Goal: Task Accomplishment & Management: Manage account settings

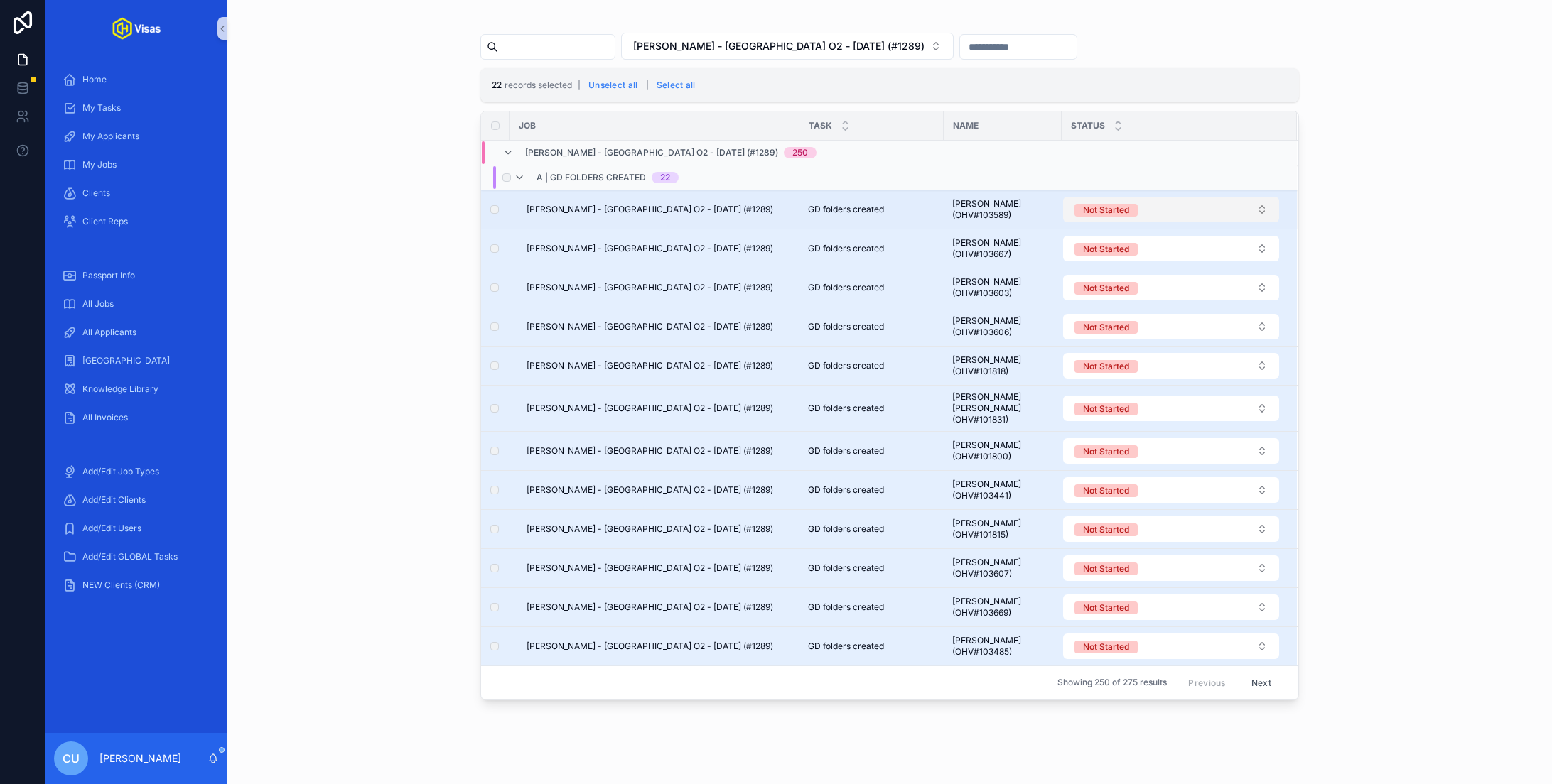
click at [1166, 209] on button "Not Started" at bounding box center [1171, 209] width 216 height 25
click at [1166, 209] on button "Not Started" at bounding box center [1171, 209] width 216 height 25
click at [525, 178] on div "A | GD folders created 22" at bounding box center [595, 177] width 165 height 23
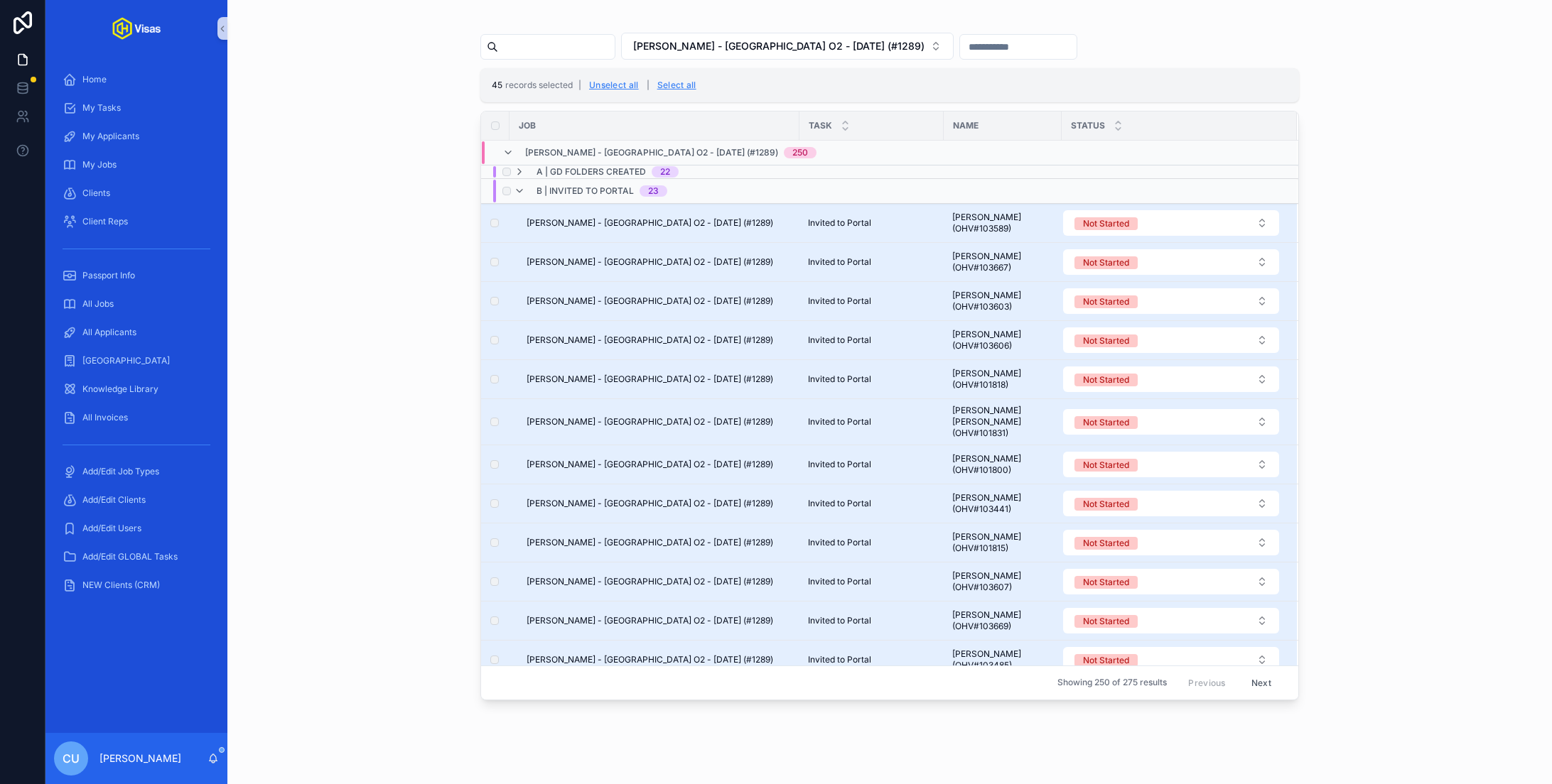
click at [573, 192] on span "B | Invited to Portal" at bounding box center [585, 192] width 97 height 11
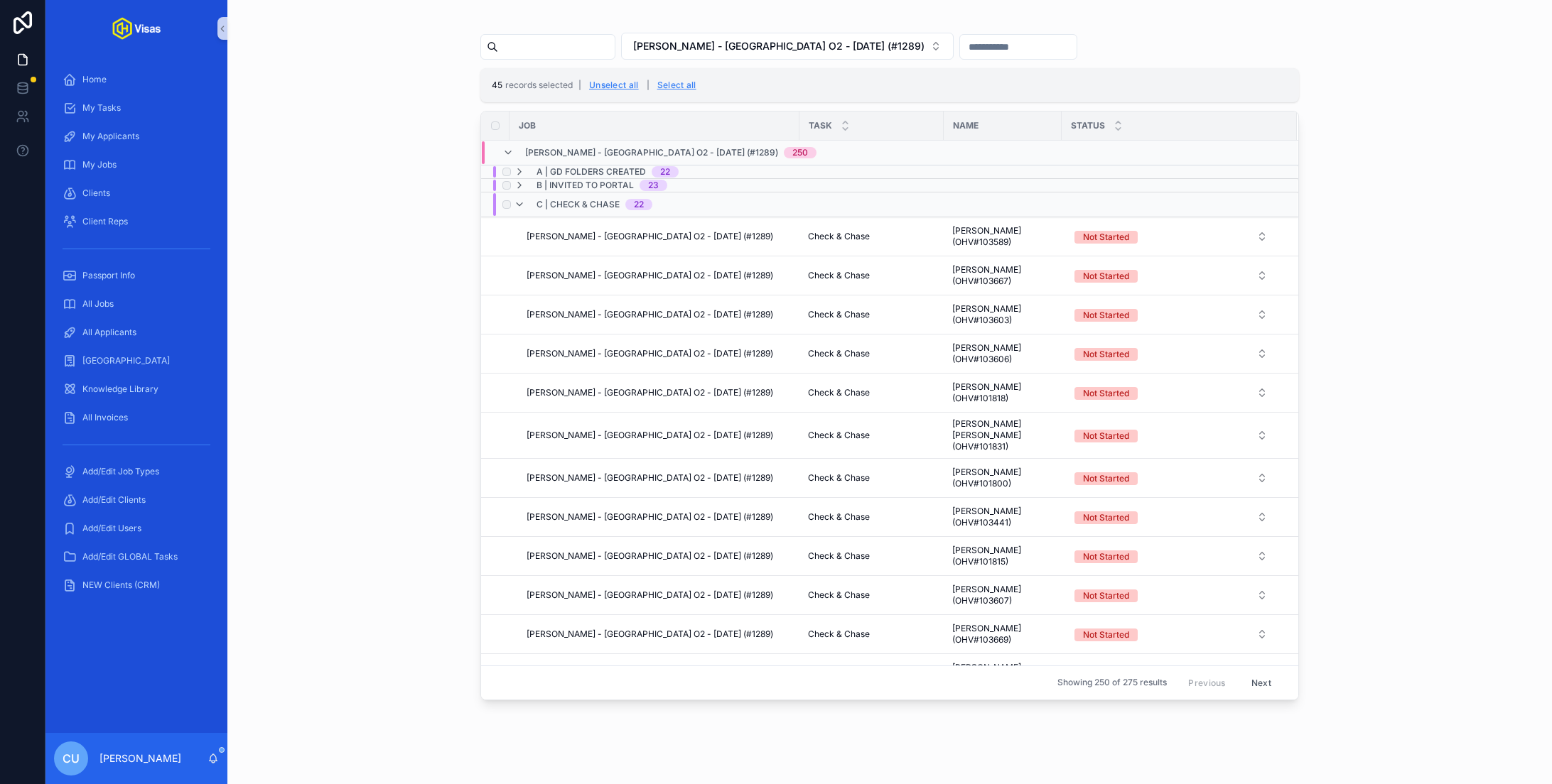
click at [509, 206] on label "scrollable content" at bounding box center [506, 204] width 8 height 8
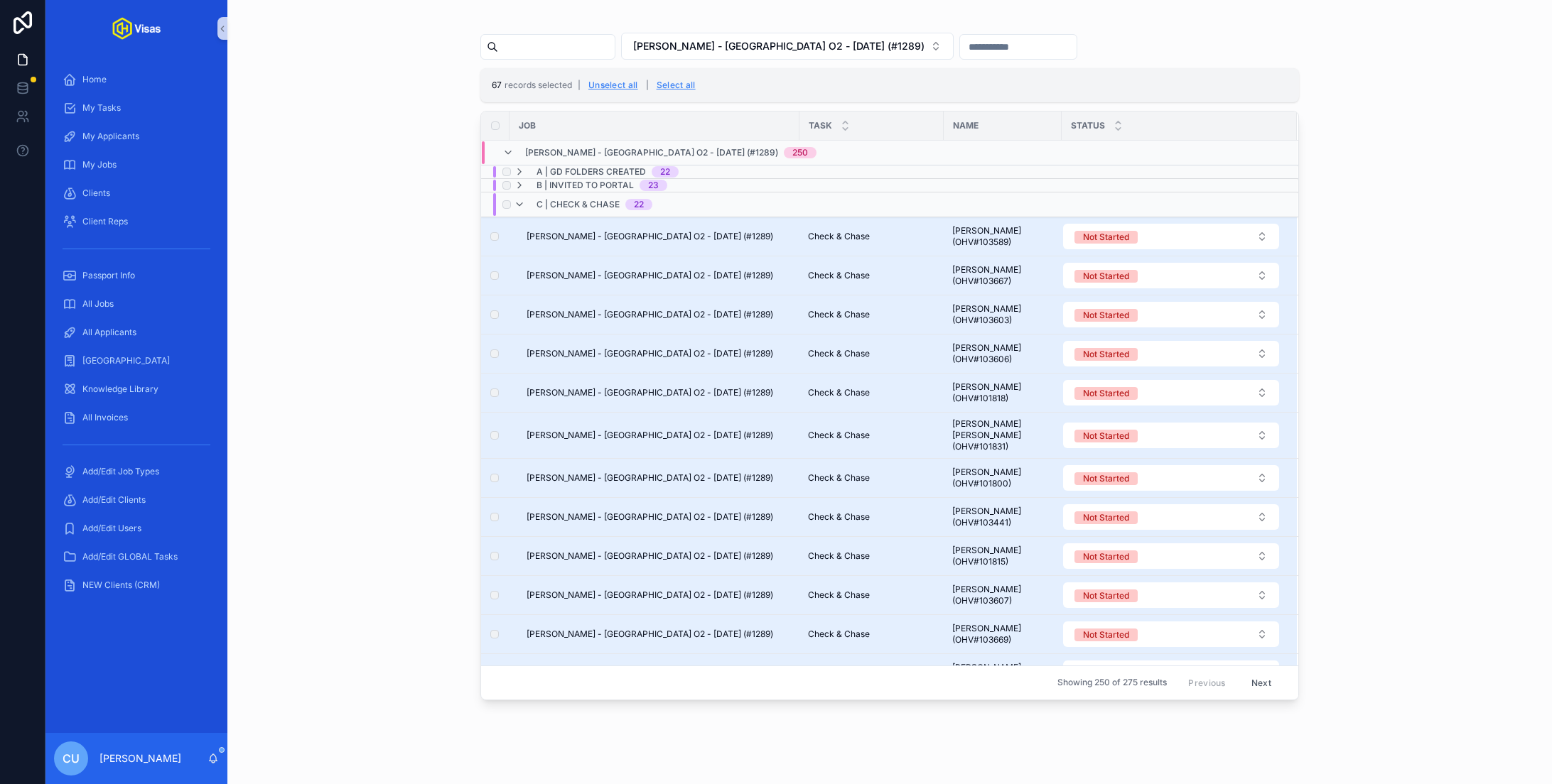
click at [589, 208] on span "C | Check & Chase" at bounding box center [578, 205] width 83 height 11
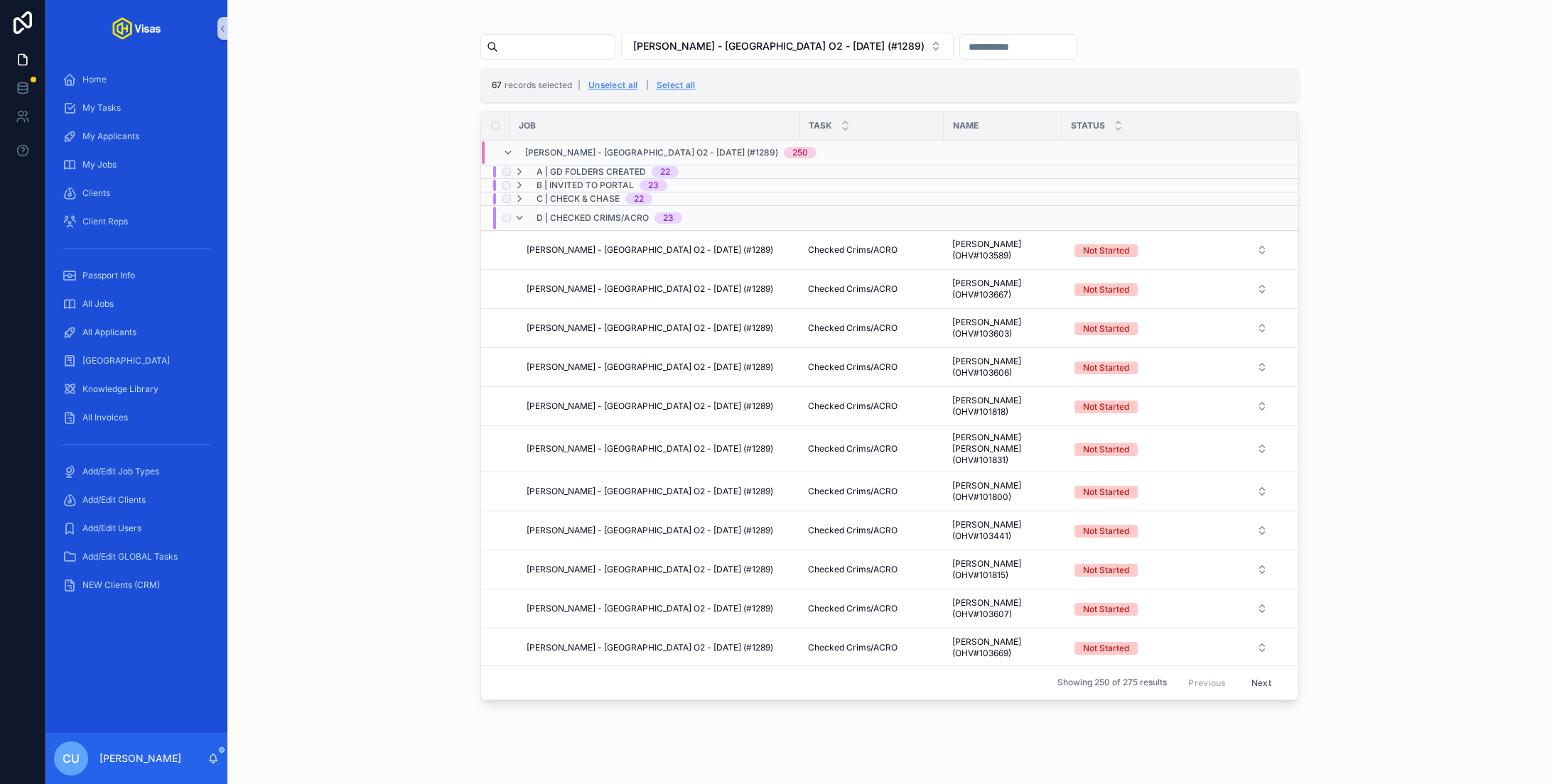
click at [506, 223] on div "scrollable content" at bounding box center [505, 218] width 17 height 23
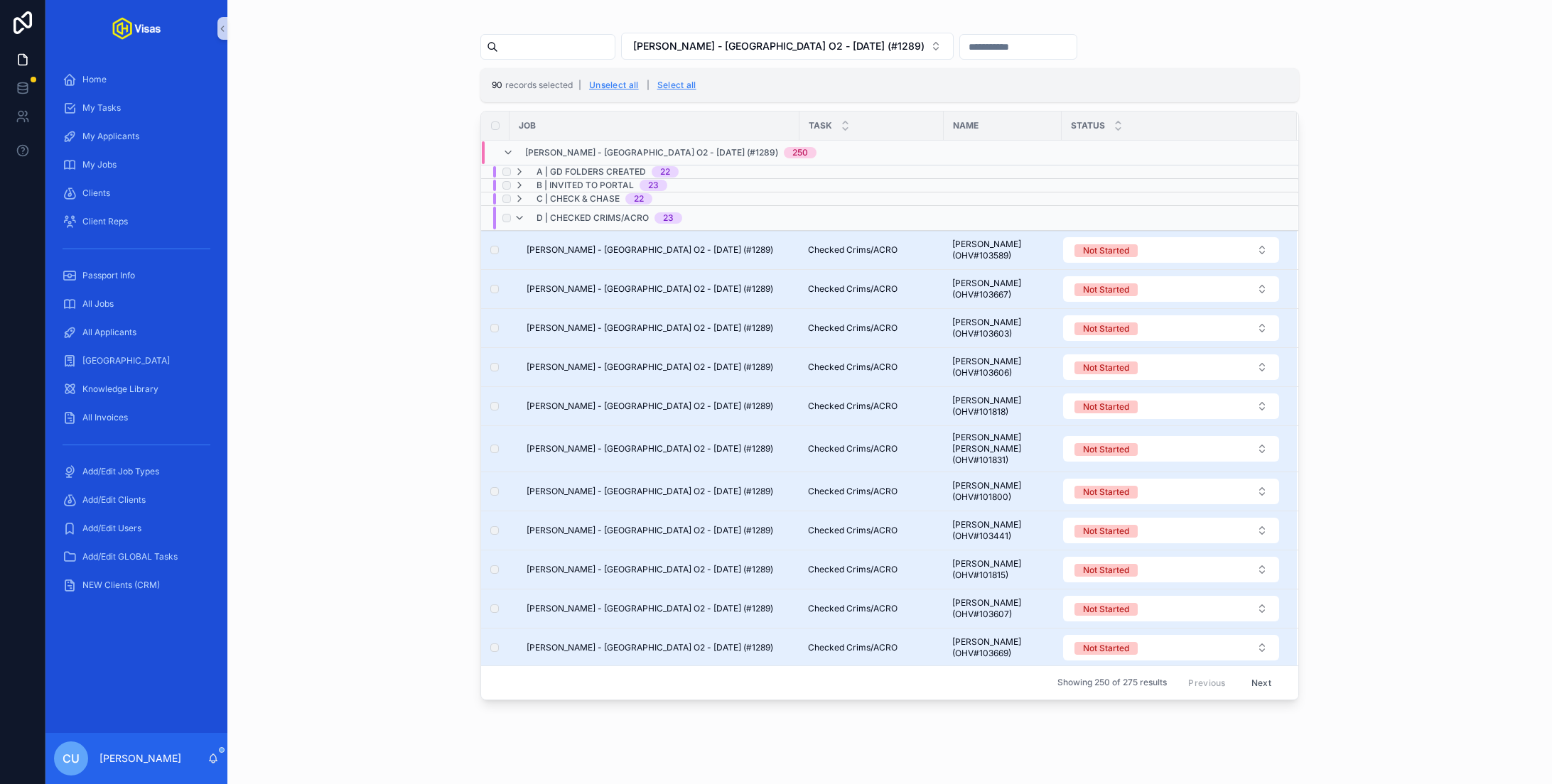
click at [585, 217] on span "D | Checked Crims/ACRO" at bounding box center [592, 218] width 112 height 11
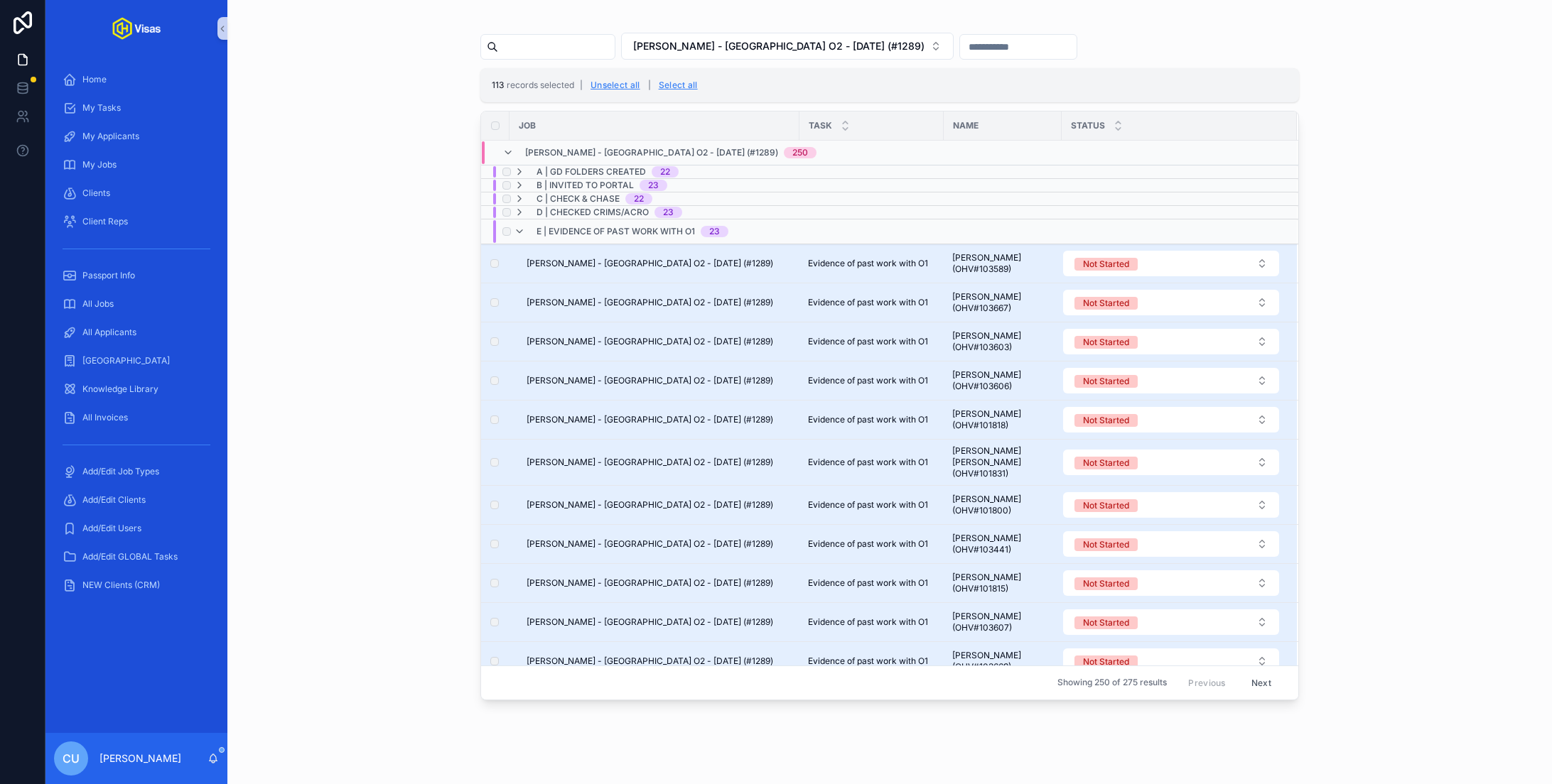
click at [604, 230] on span "E | Evidence of past work with O1" at bounding box center [616, 231] width 159 height 11
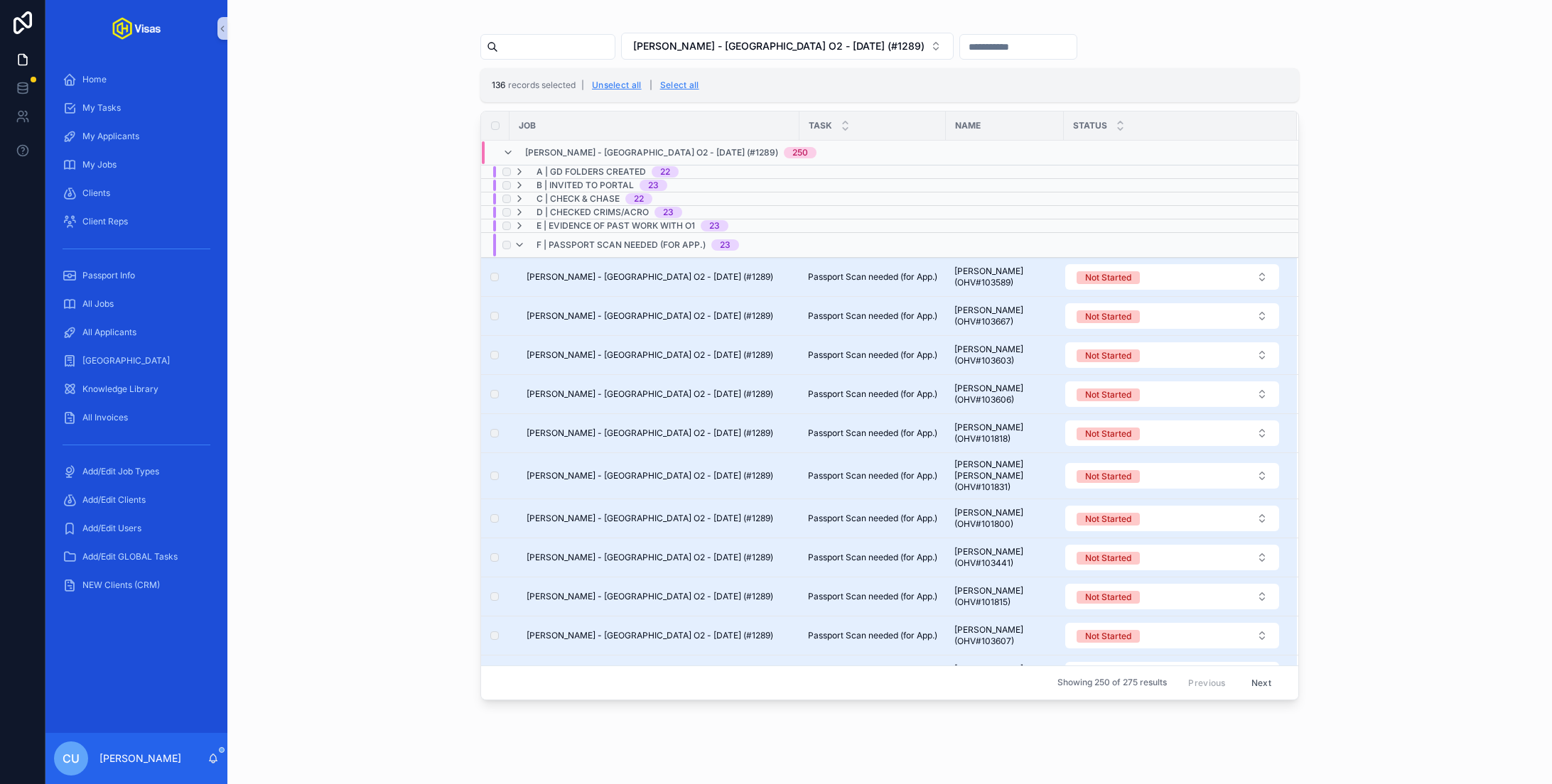
click at [617, 247] on span "F | Passport Scan needed (for App.)" at bounding box center [621, 245] width 169 height 11
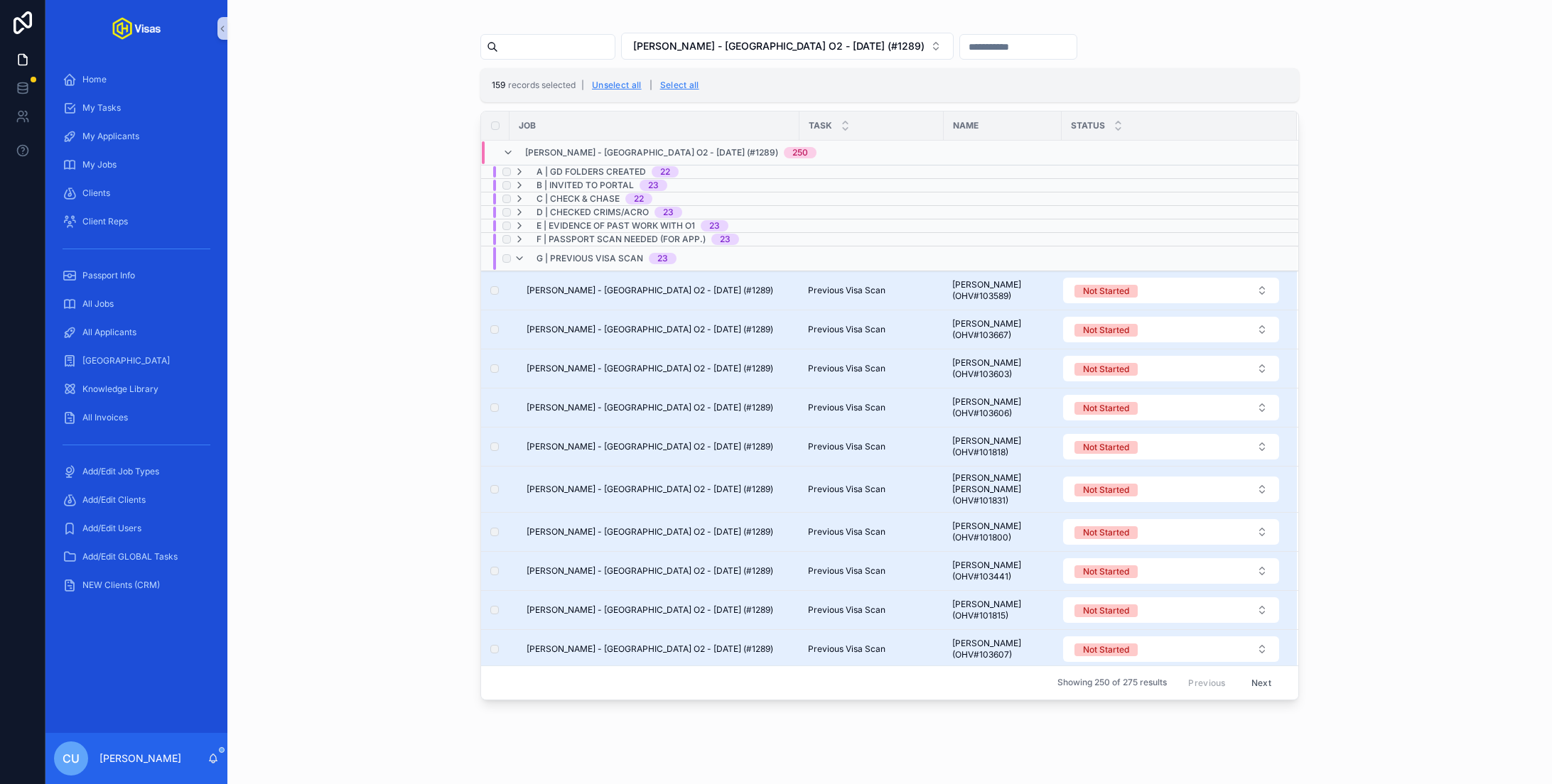
click at [597, 258] on span "G | Previous Visa Scan" at bounding box center [590, 259] width 107 height 11
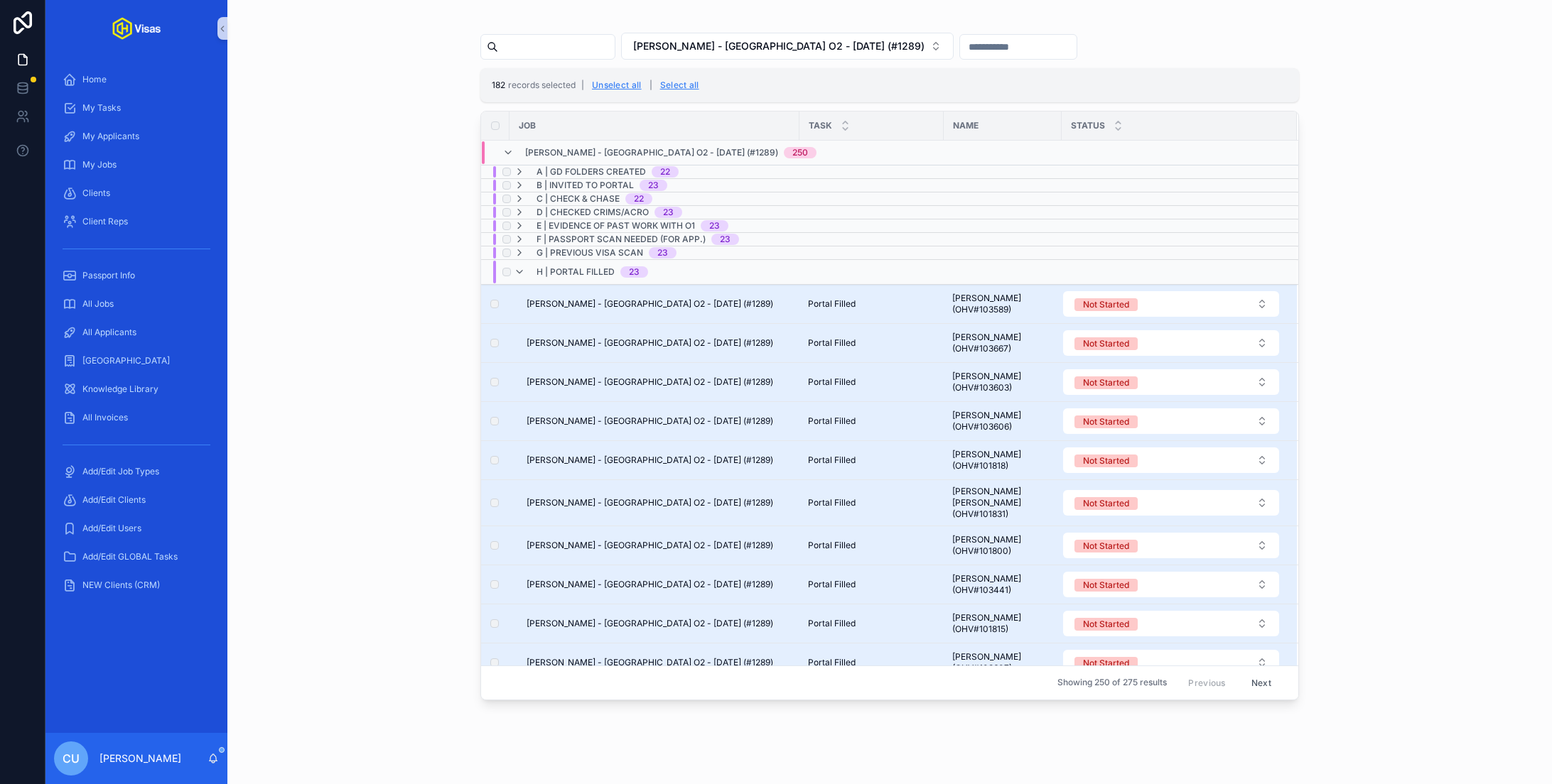
click at [602, 268] on span "H | Portal Filled" at bounding box center [576, 272] width 78 height 11
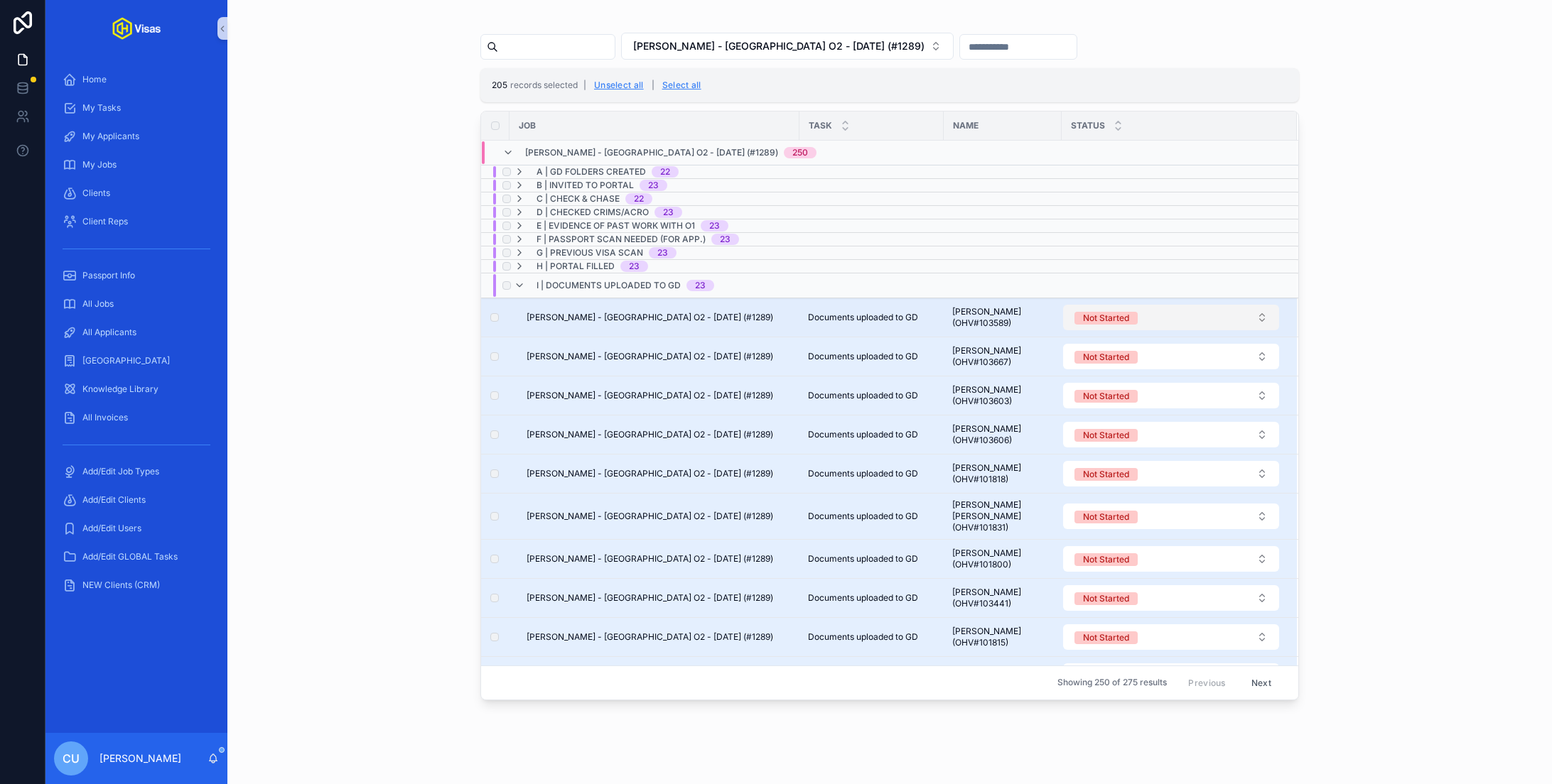
click at [1222, 314] on button "Not Started" at bounding box center [1171, 317] width 216 height 25
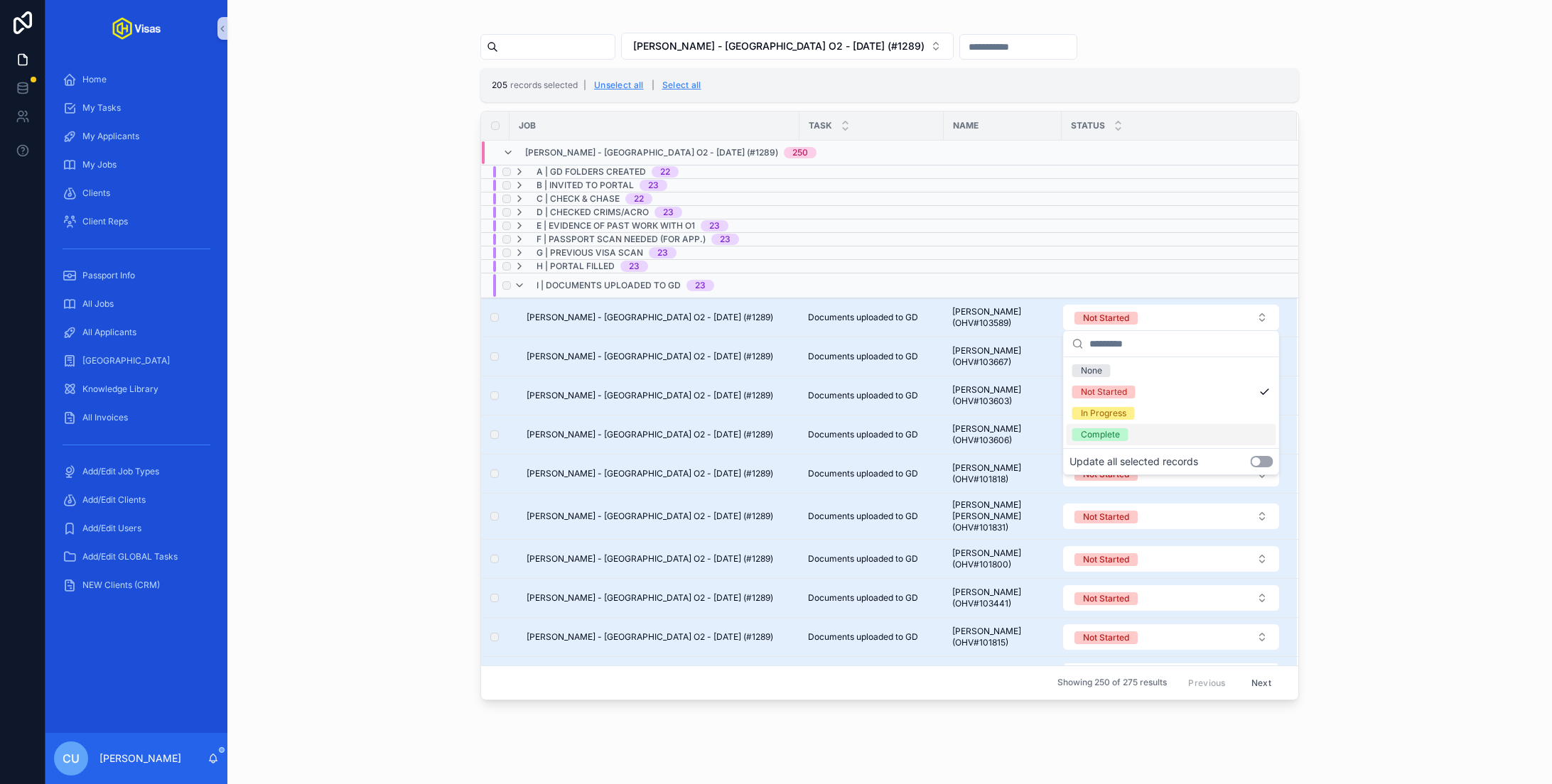
click at [1258, 461] on button "Use setting" at bounding box center [1261, 461] width 23 height 11
click at [1195, 433] on div "Complete" at bounding box center [1171, 435] width 209 height 22
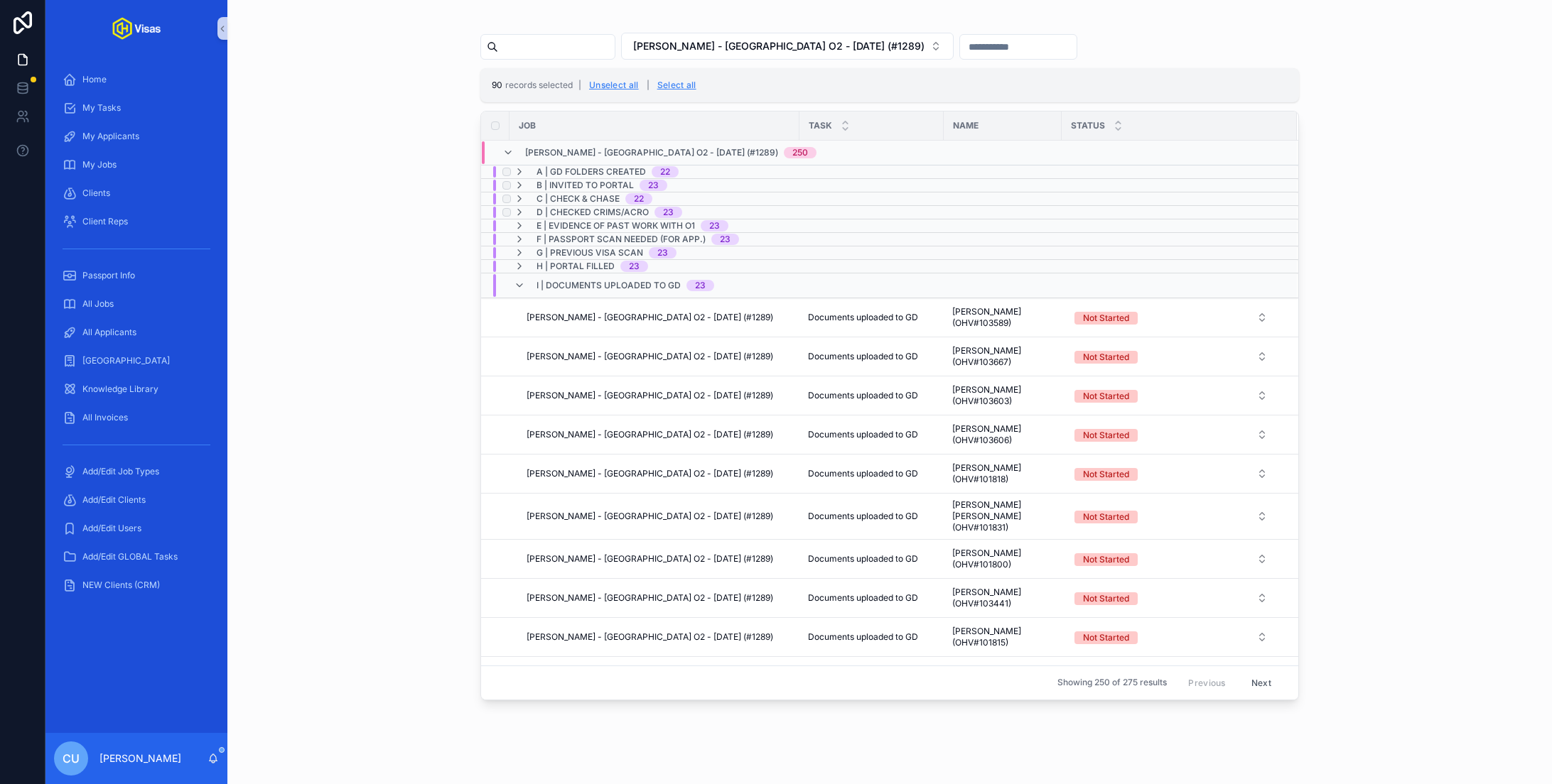
click at [528, 211] on div "D | Checked Crims/ACRO 23" at bounding box center [597, 212] width 168 height 11
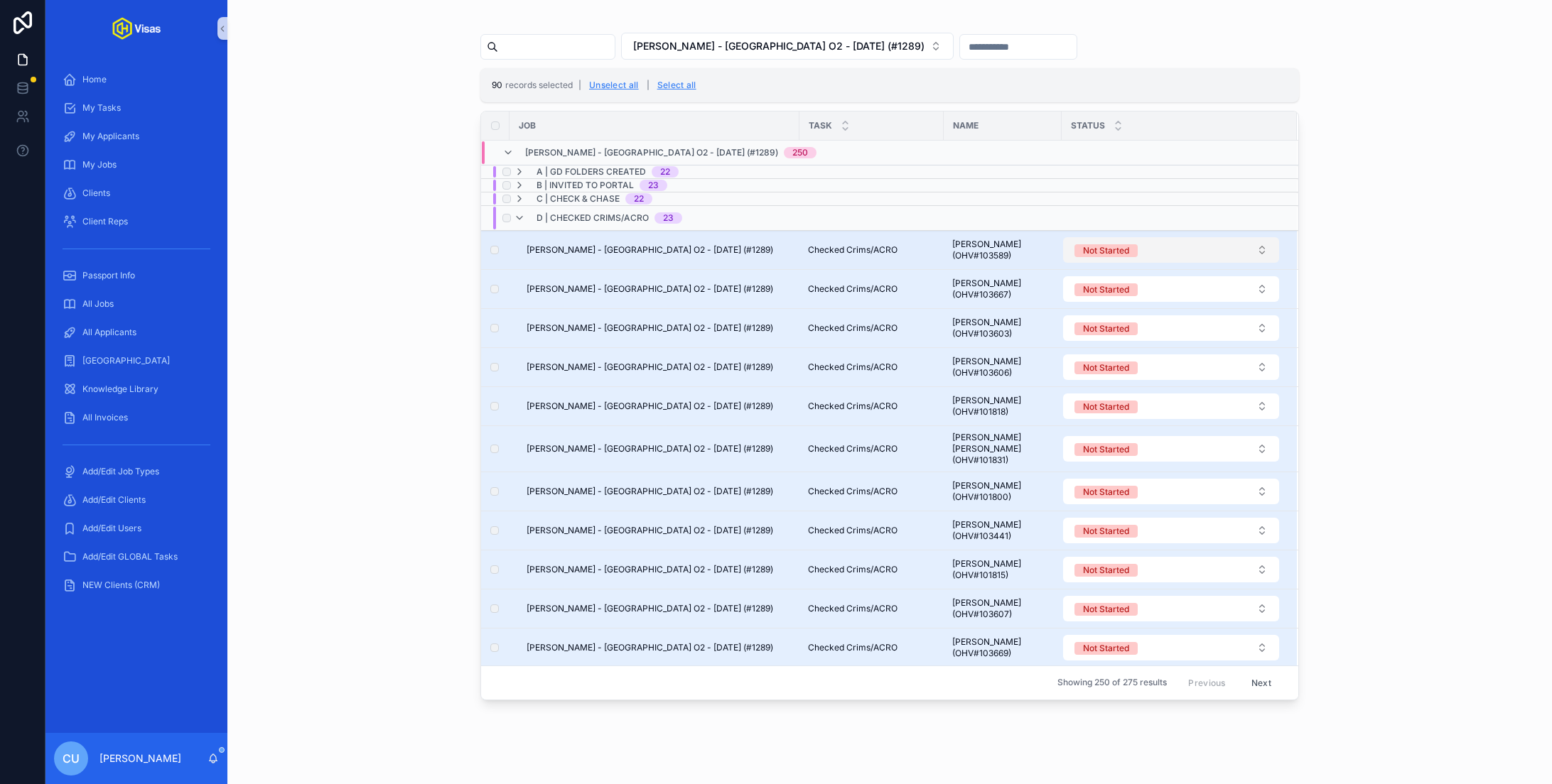
click at [1114, 252] on div "Not Started" at bounding box center [1106, 251] width 46 height 13
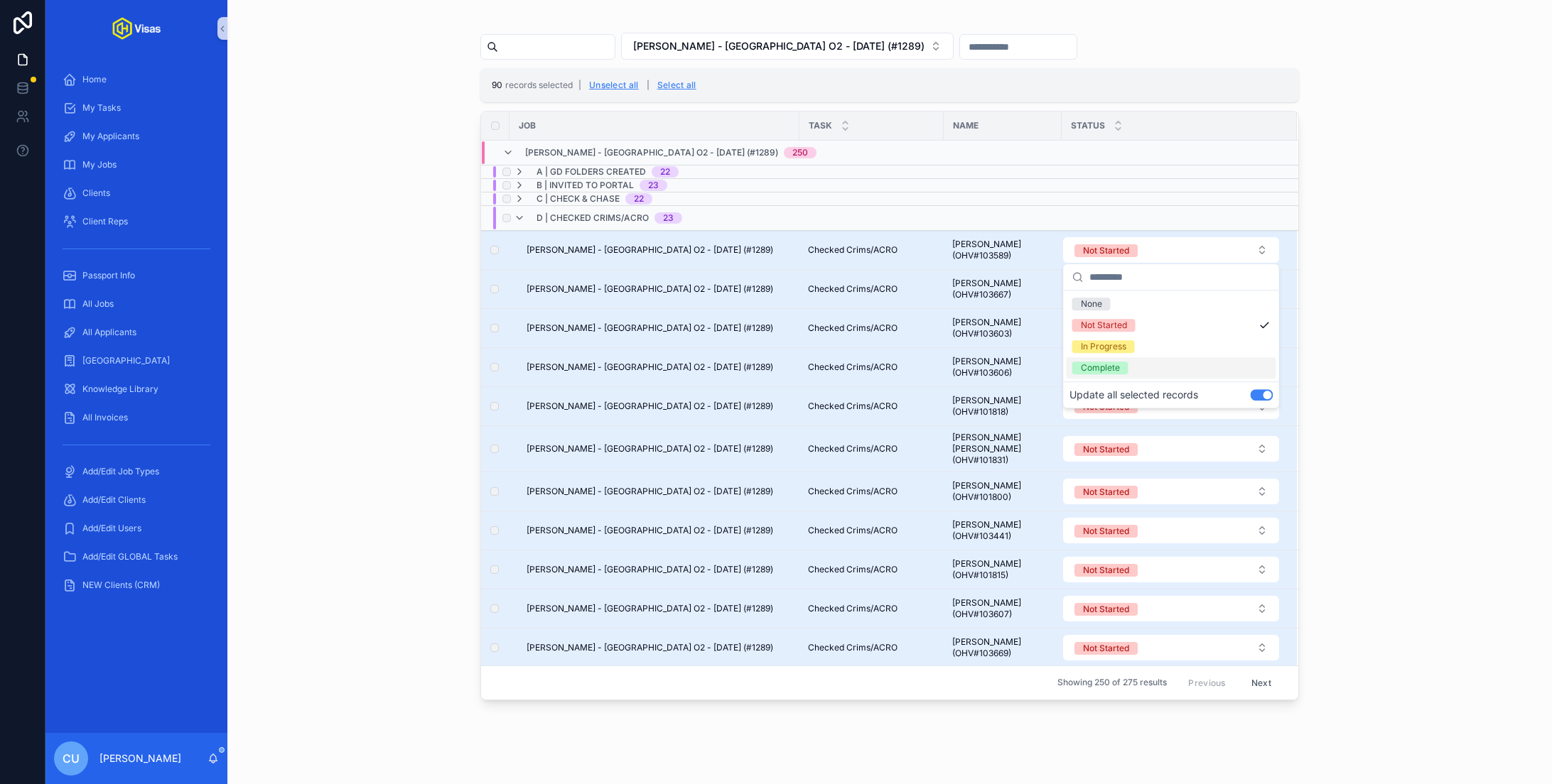
click at [1181, 364] on div "Complete" at bounding box center [1171, 368] width 209 height 22
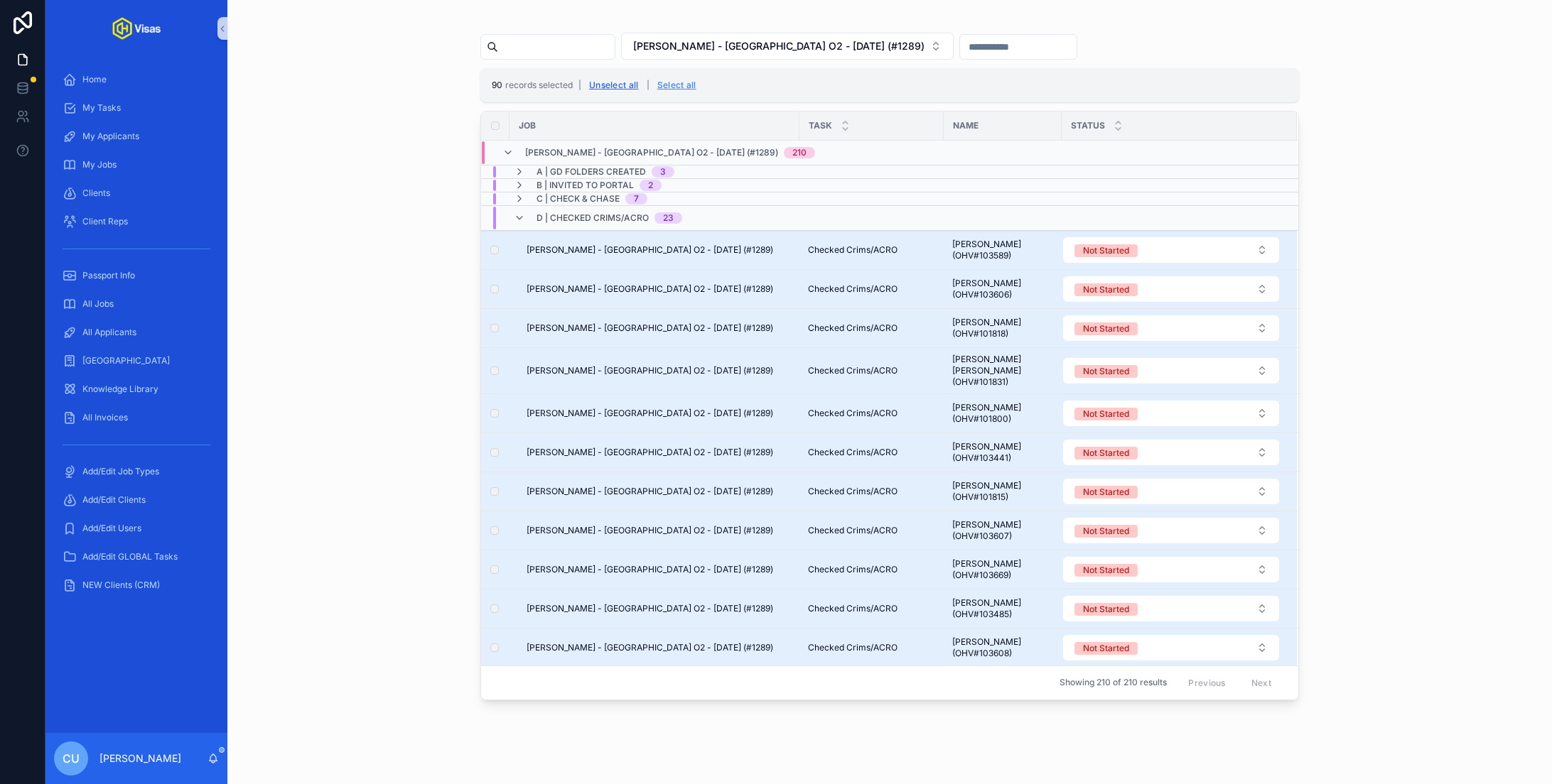
click at [626, 82] on button "Unselect all" at bounding box center [613, 85] width 59 height 23
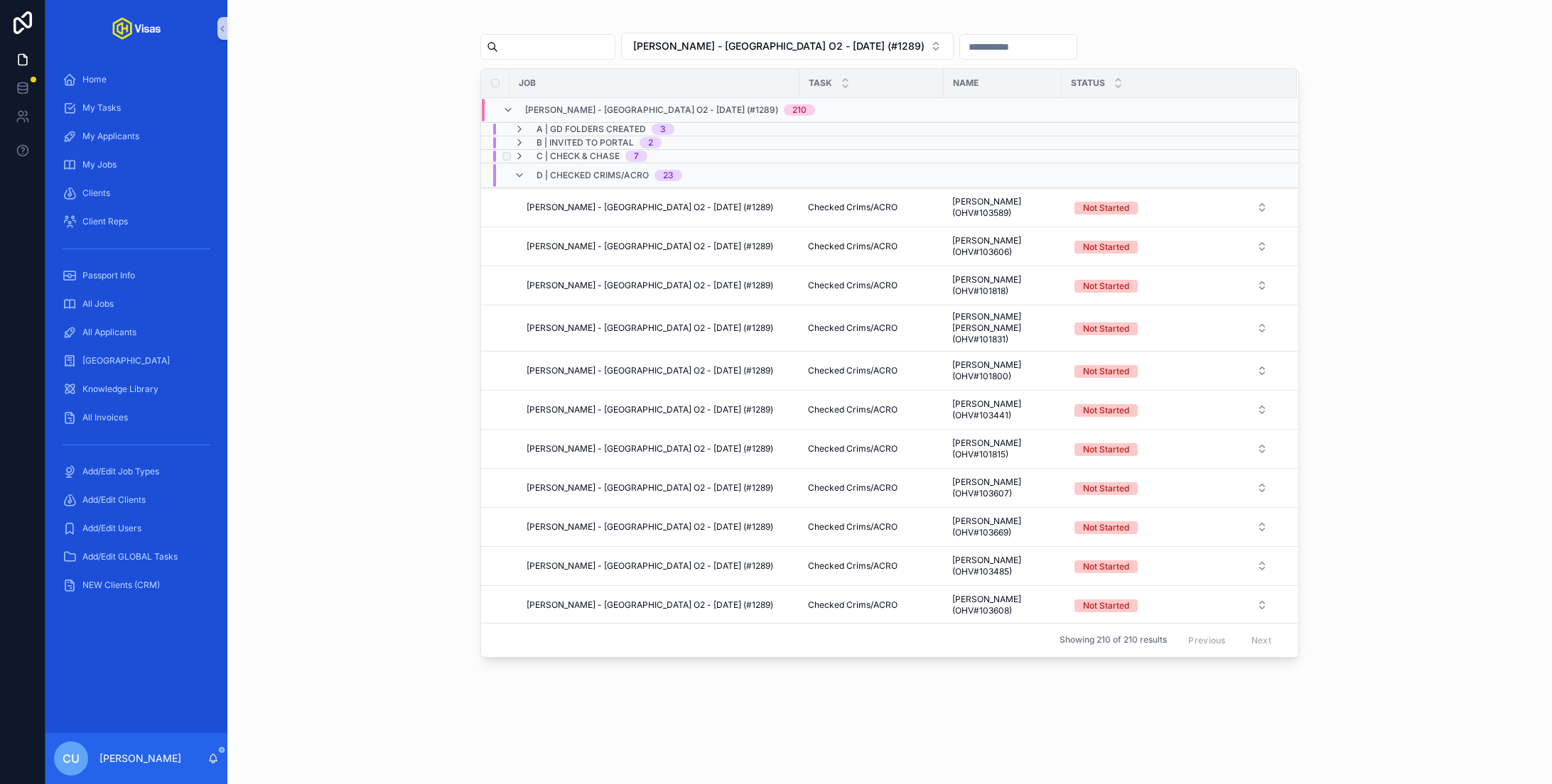
click at [575, 151] on span "C | Check & Chase" at bounding box center [578, 157] width 83 height 11
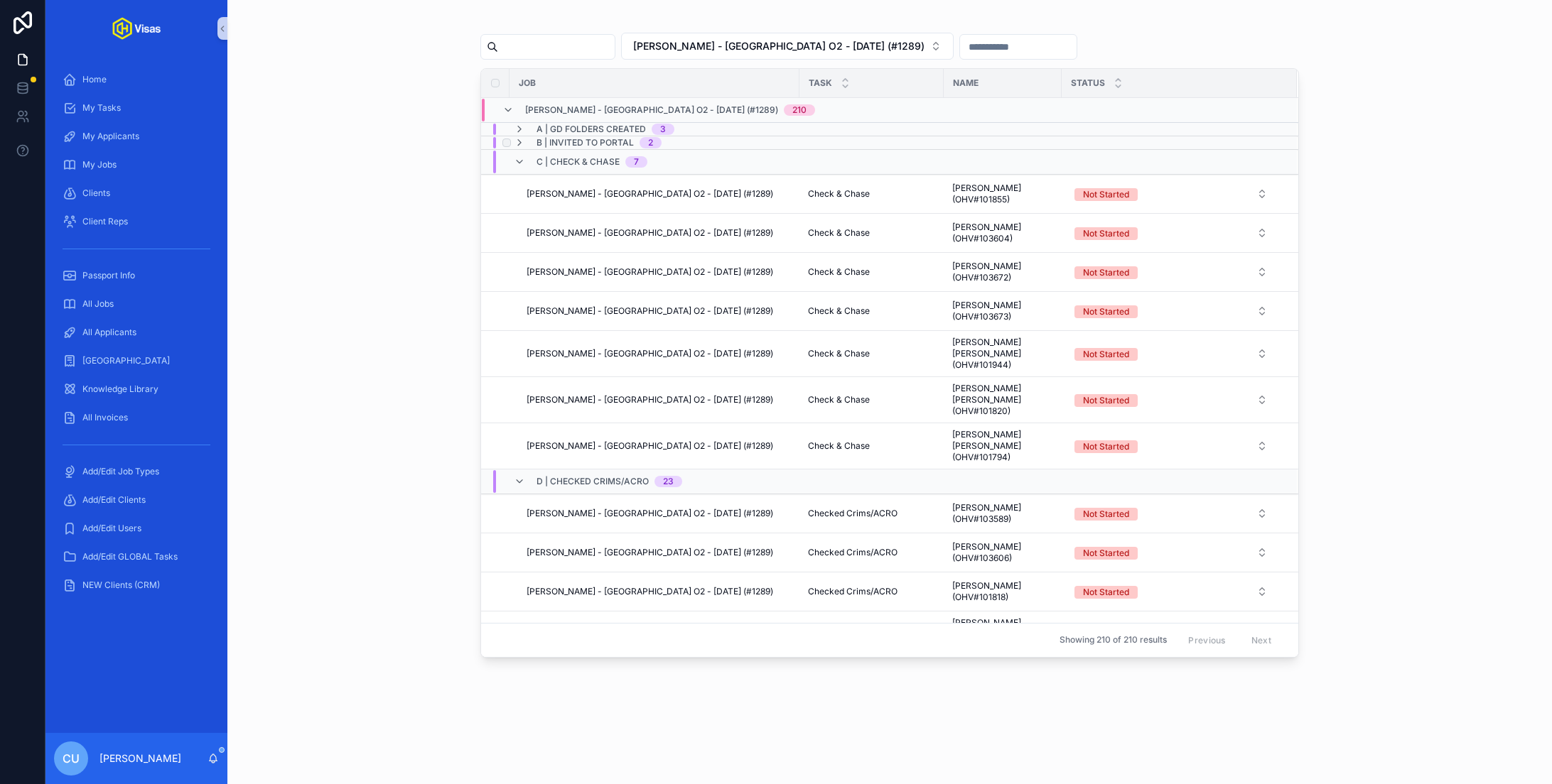
click at [581, 137] on span "B | Invited to Portal" at bounding box center [585, 142] width 97 height 11
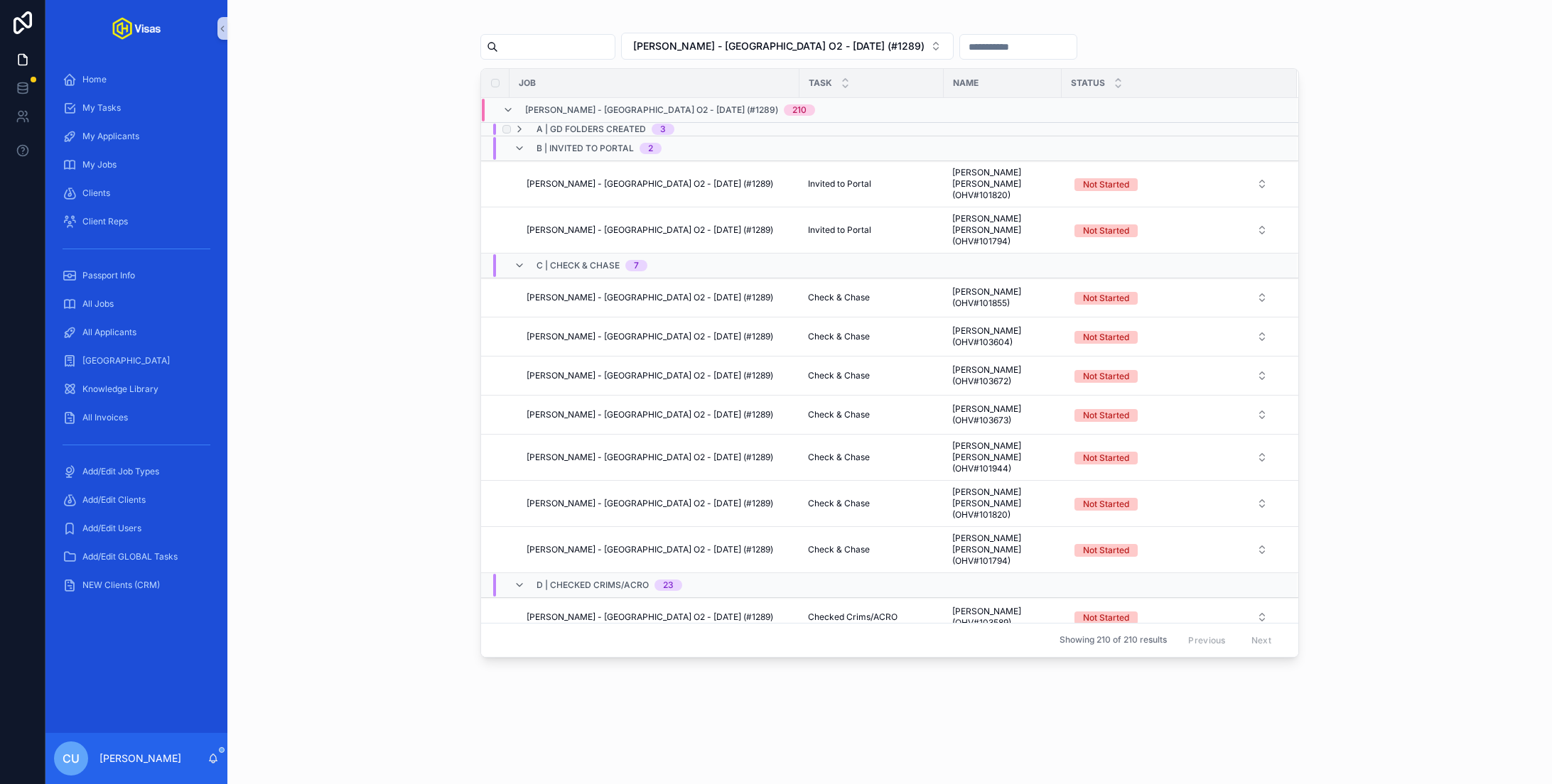
click at [599, 125] on span "A | GD folders created" at bounding box center [592, 129] width 109 height 11
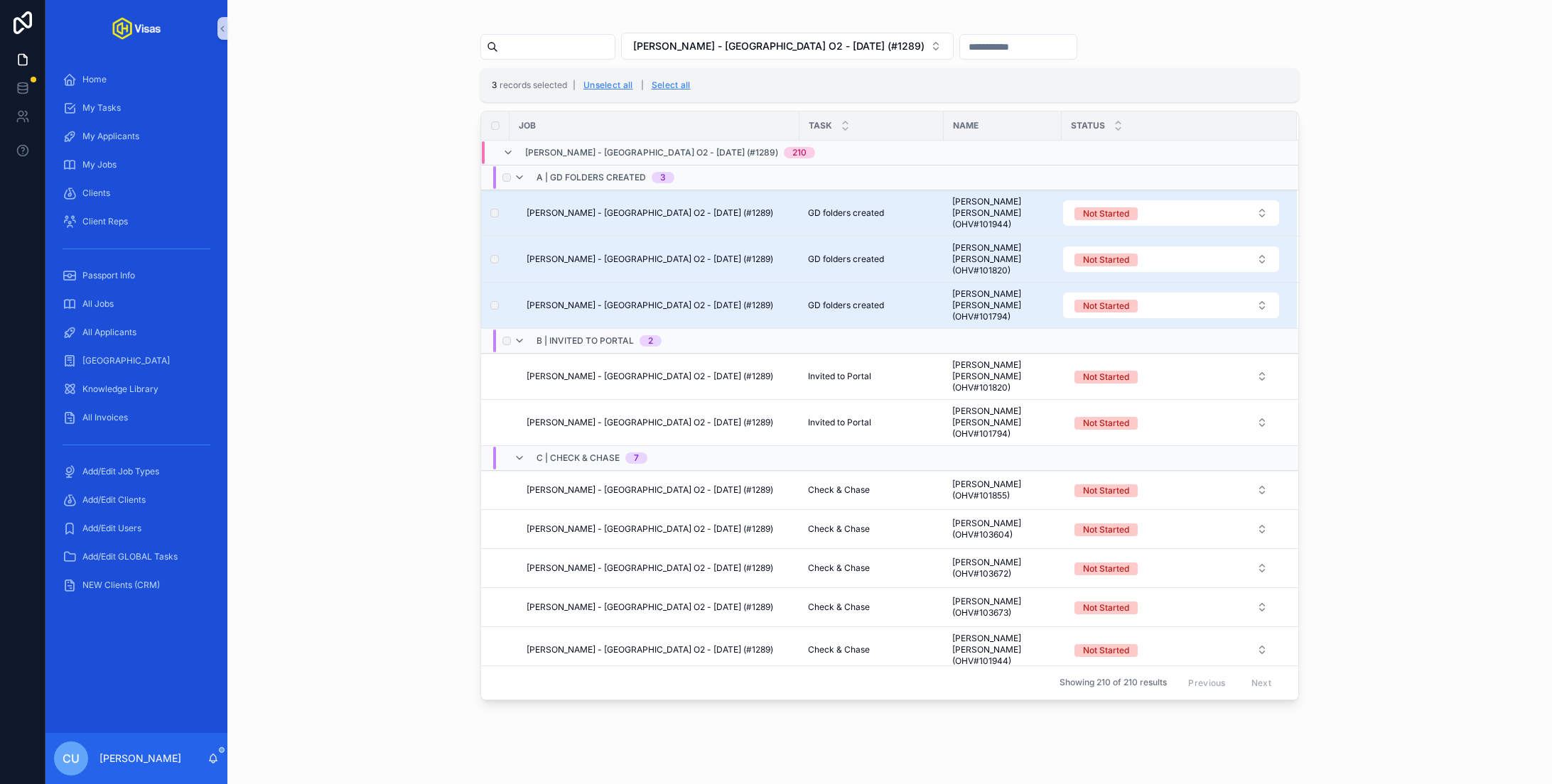
click at [505, 329] on div "scrollable content" at bounding box center [505, 341] width 17 height 23
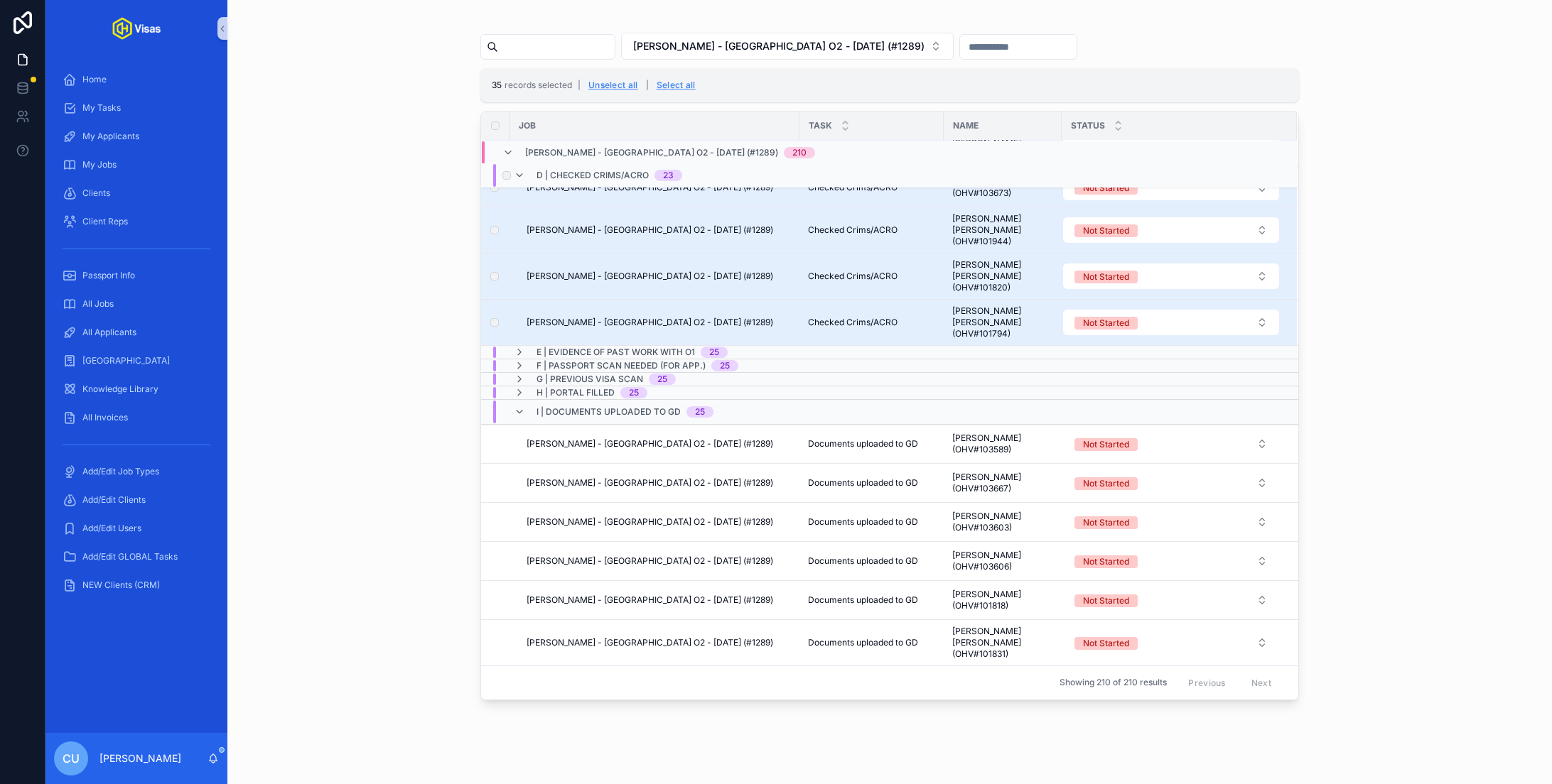
scroll to position [1422, 0]
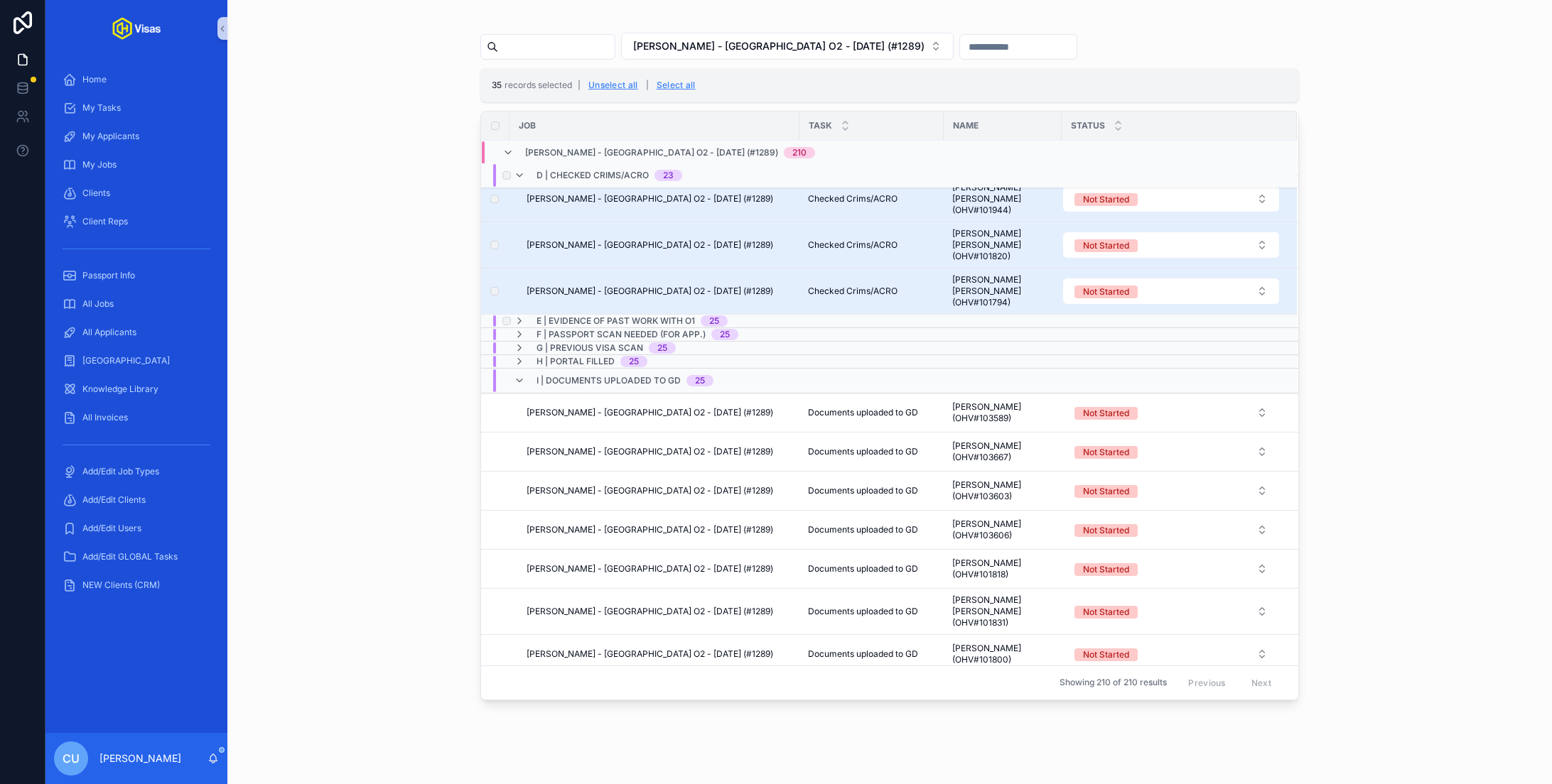
click at [556, 315] on span "E | Evidence of past work with O1" at bounding box center [616, 321] width 159 height 11
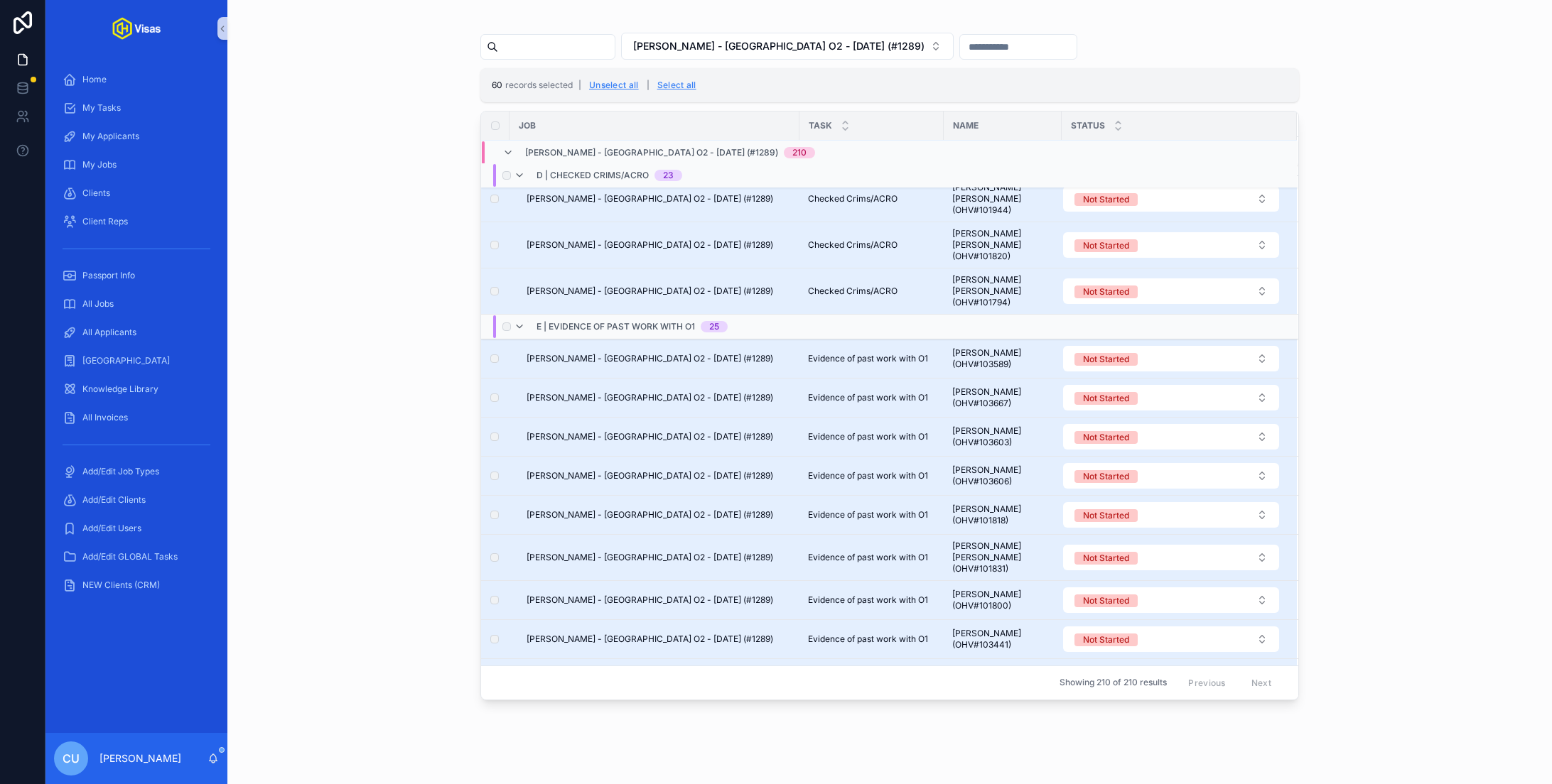
click at [565, 321] on span "E | Evidence of past work with O1" at bounding box center [616, 326] width 159 height 11
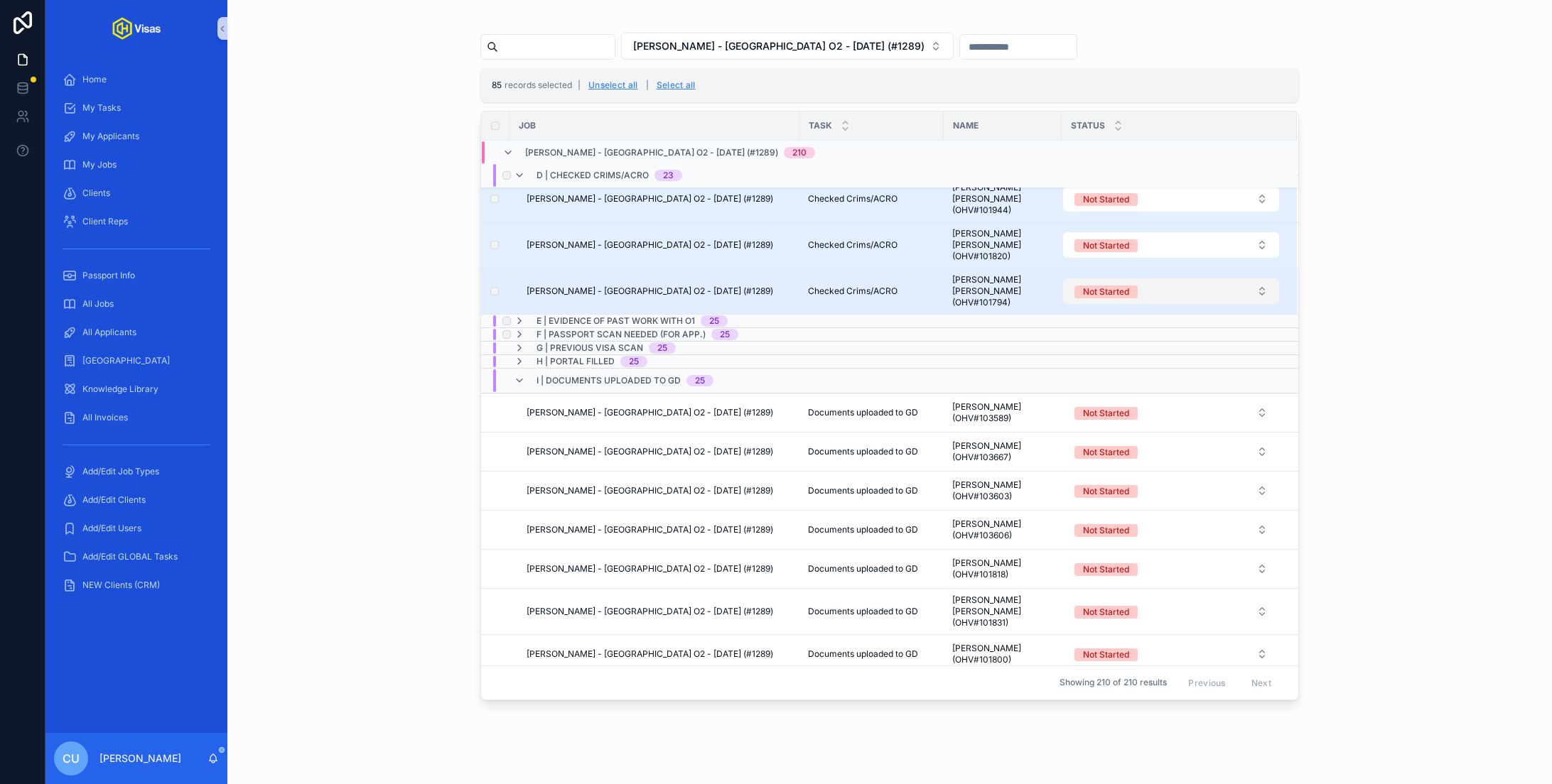
click at [1105, 286] on div "Not Started" at bounding box center [1106, 292] width 46 height 13
click at [1261, 416] on button "Use setting" at bounding box center [1261, 416] width 23 height 11
click at [1193, 389] on div "Complete" at bounding box center [1171, 389] width 209 height 22
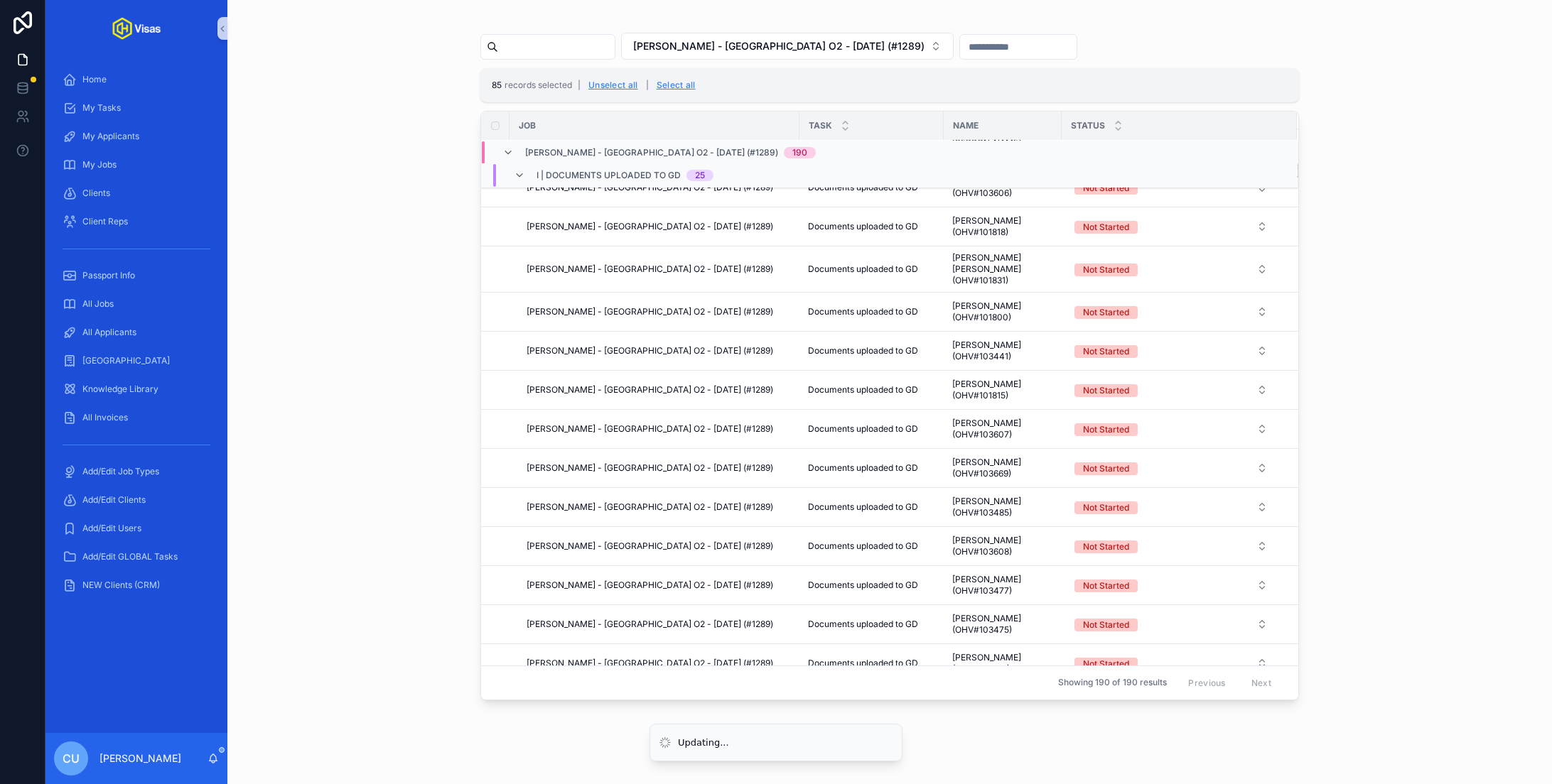
scroll to position [0, 0]
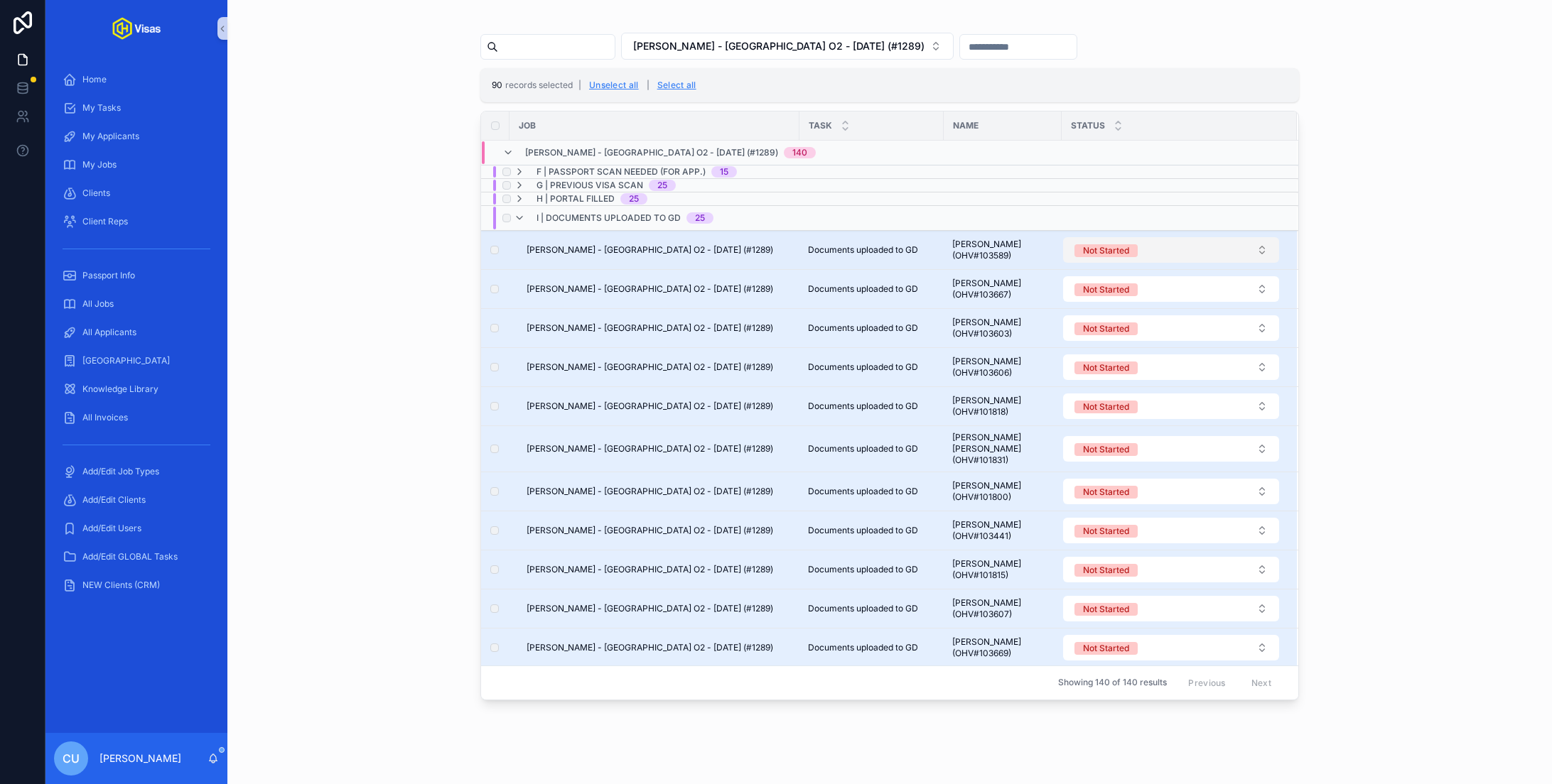
click at [1121, 244] on div "Not Started" at bounding box center [1106, 251] width 46 height 13
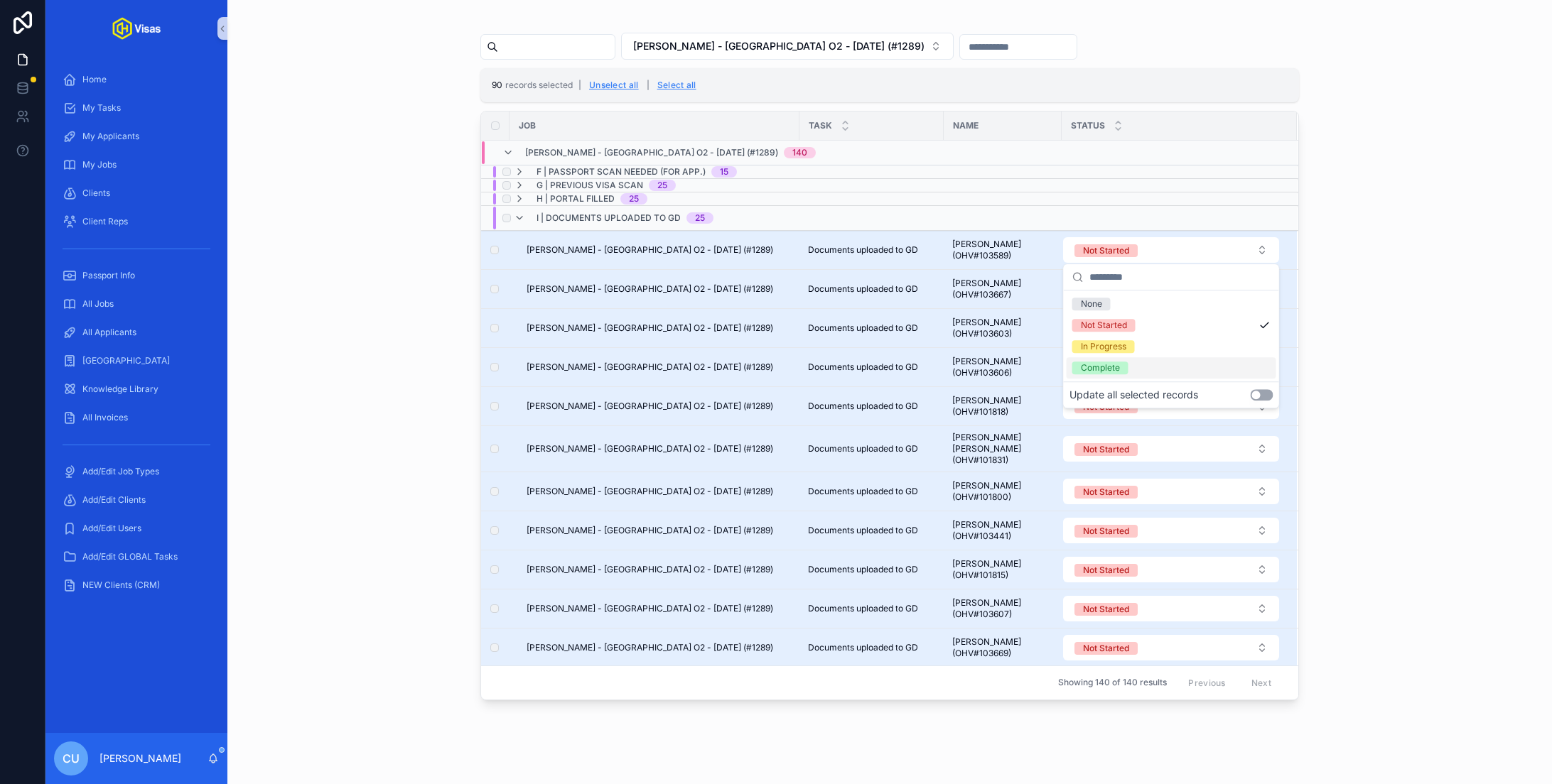
click at [1257, 392] on button "Use setting" at bounding box center [1261, 395] width 23 height 11
click at [1181, 365] on div "Complete" at bounding box center [1171, 368] width 209 height 22
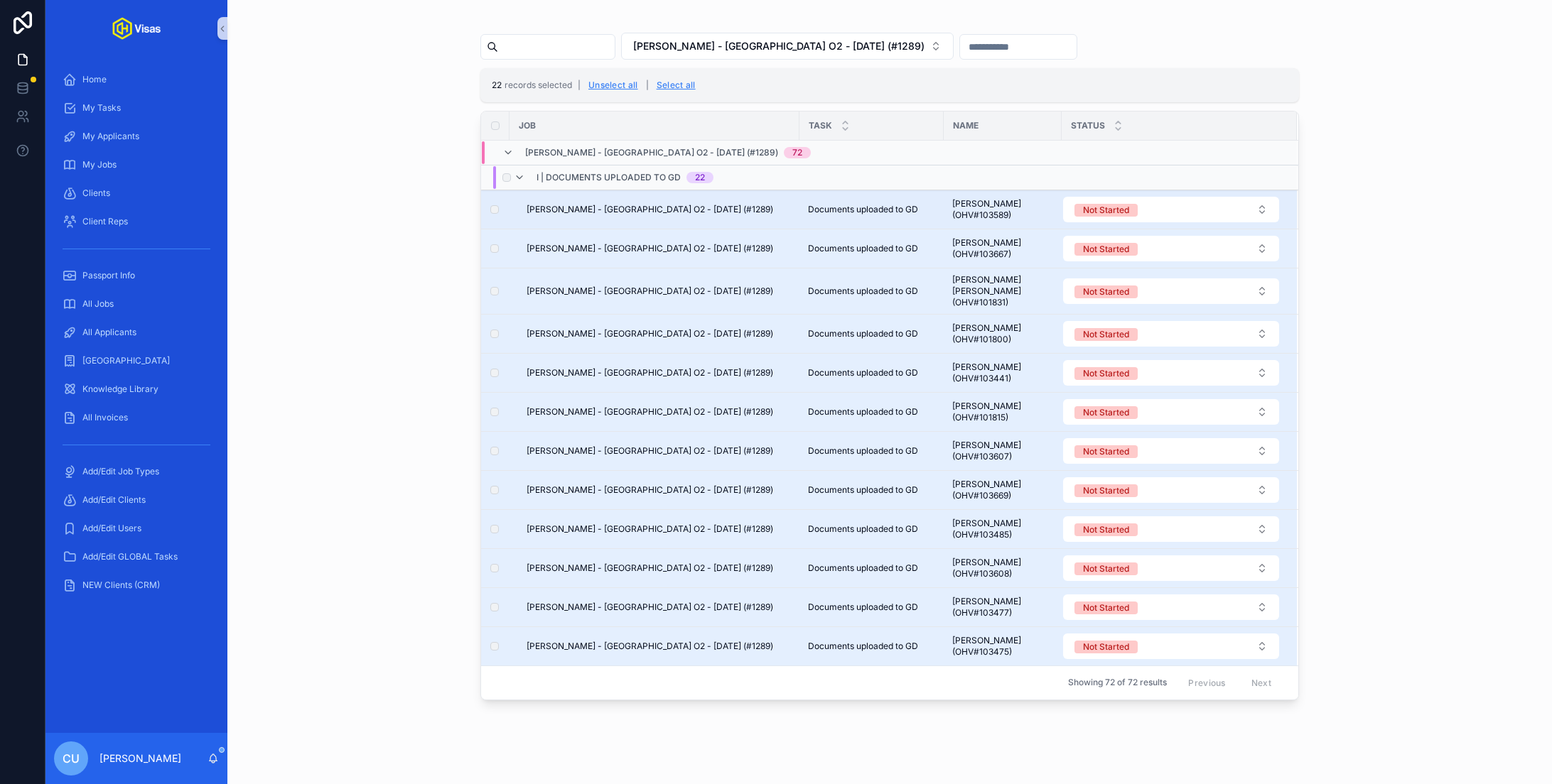
click at [1152, 225] on td "Not Started" at bounding box center [1178, 209] width 235 height 39
click at [1152, 214] on button "Not Started" at bounding box center [1171, 209] width 216 height 25
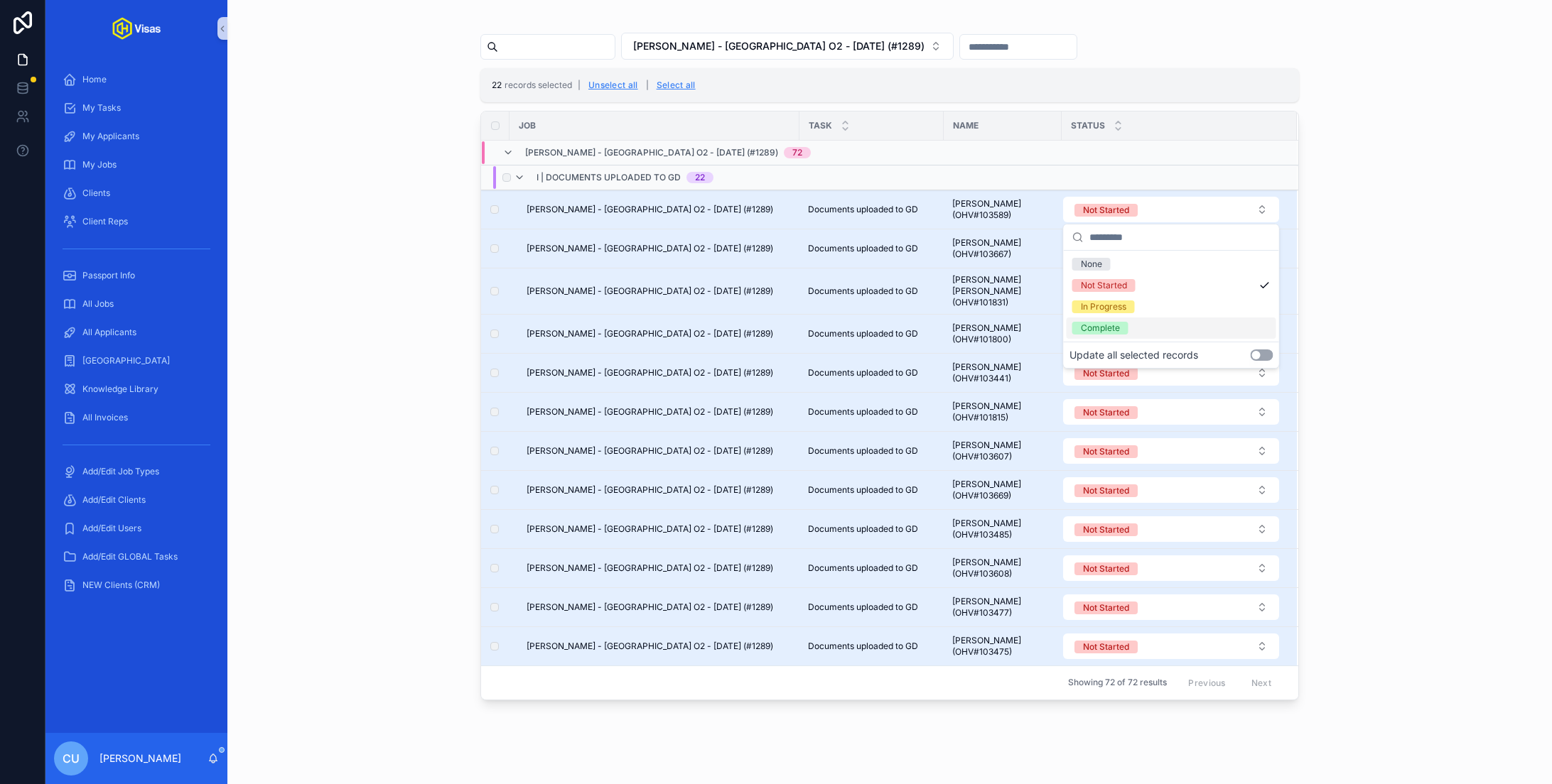
click at [1260, 354] on button "Use setting" at bounding box center [1261, 355] width 23 height 11
click at [1237, 323] on div "Complete" at bounding box center [1171, 328] width 209 height 22
